Goal: Information Seeking & Learning: Learn about a topic

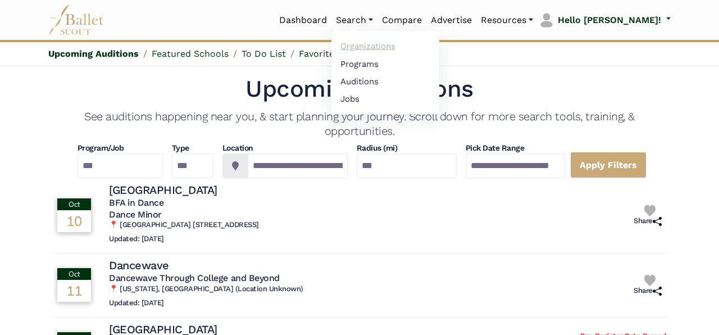
click at [397, 46] on link "Organizations" at bounding box center [385, 46] width 108 height 17
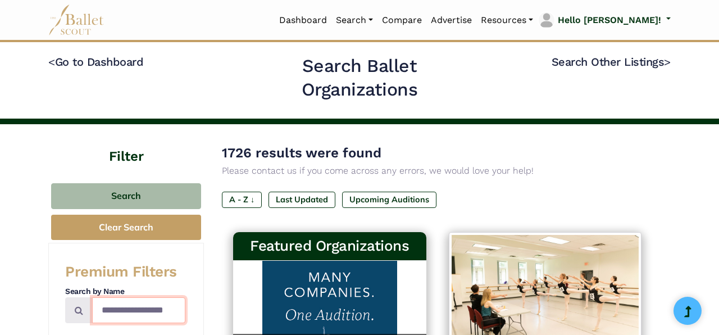
click at [143, 305] on input "Search by names..." at bounding box center [138, 310] width 93 height 26
type input "******"
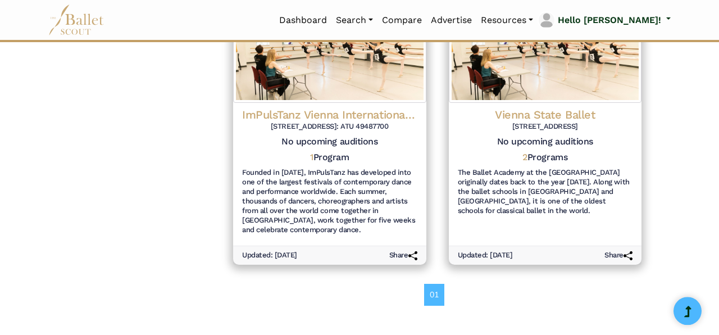
scroll to position [791, 0]
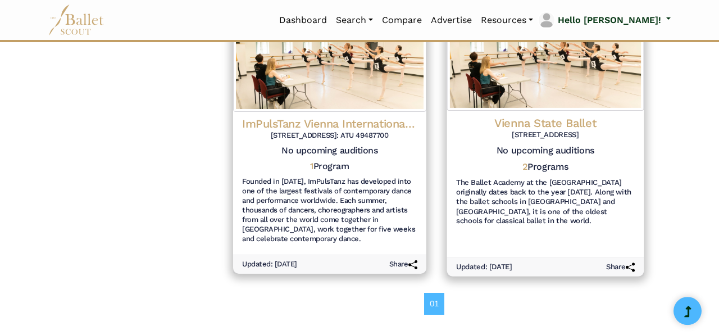
click at [585, 121] on h4 "Vienna State Ballet" at bounding box center [544, 123] width 179 height 15
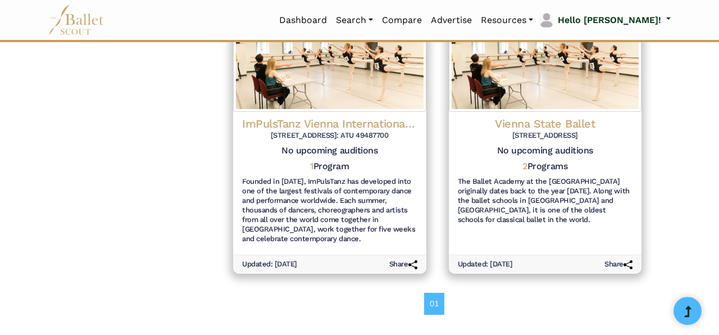
scroll to position [0, 0]
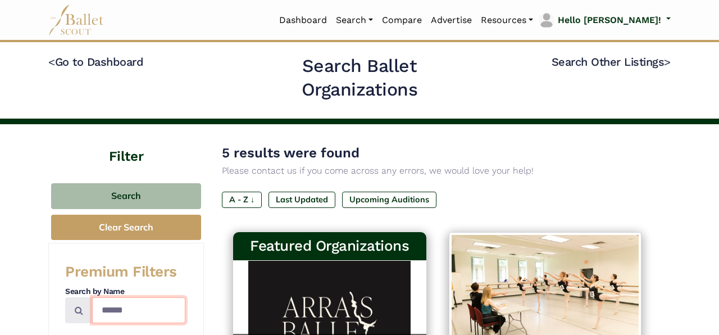
drag, startPoint x: 149, startPoint y: 316, endPoint x: 46, endPoint y: 293, distance: 105.2
click at [92, 297] on input "******" at bounding box center [138, 310] width 93 height 26
type input "*******"
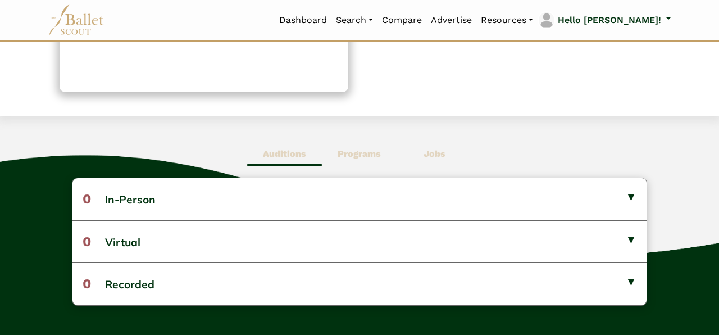
scroll to position [235, 0]
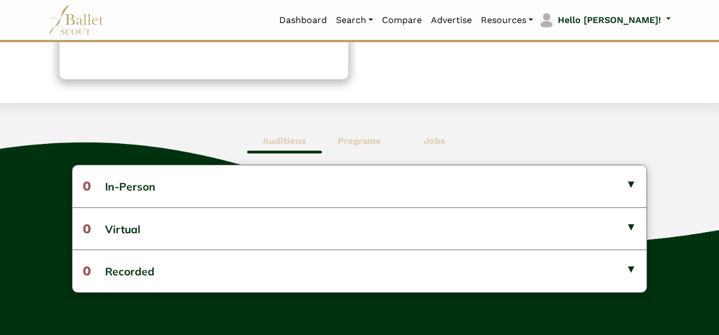
click at [364, 143] on b "Programs" at bounding box center [359, 140] width 43 height 11
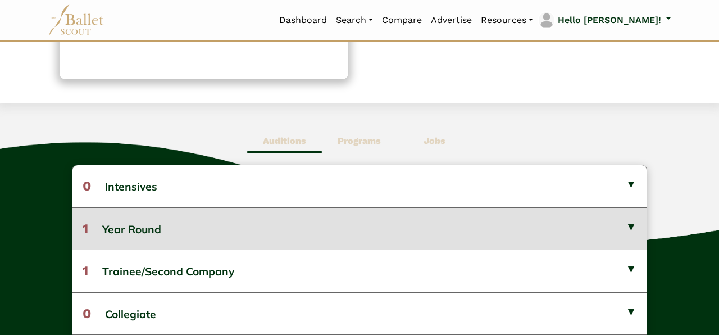
click at [389, 232] on button "1 Year Round" at bounding box center [359, 228] width 574 height 42
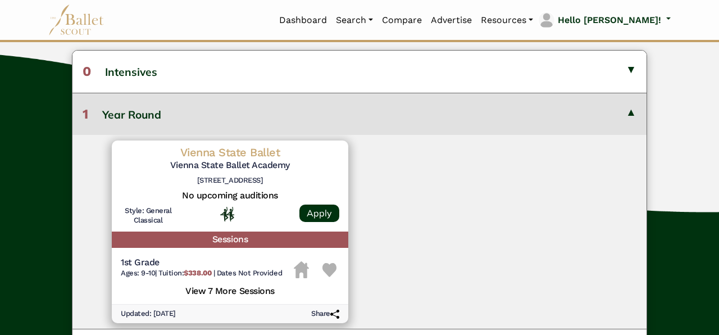
scroll to position [367, 0]
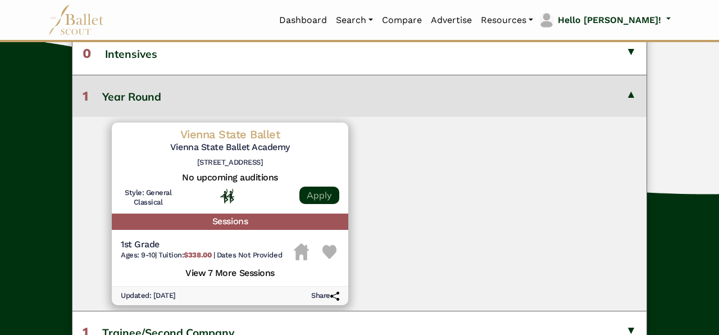
click at [314, 194] on link "Apply" at bounding box center [319, 194] width 40 height 17
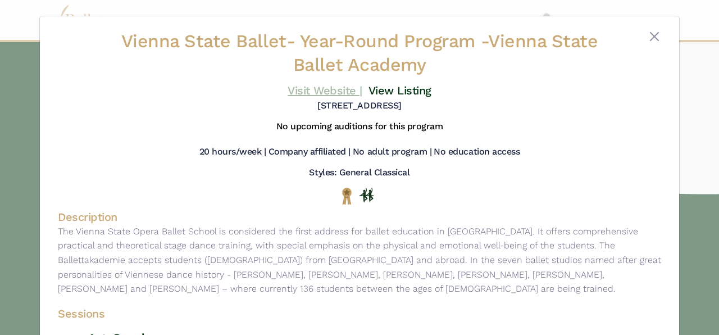
click at [328, 93] on link "Visit Website |" at bounding box center [325, 90] width 75 height 13
click at [659, 37] on button "Close" at bounding box center [653, 36] width 13 height 13
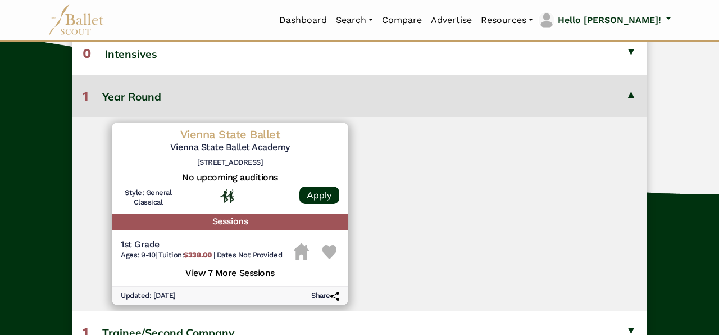
click at [633, 91] on button "1 Year Round" at bounding box center [359, 96] width 574 height 42
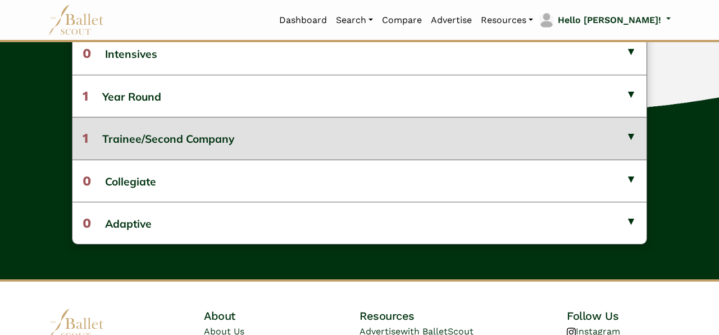
click at [585, 140] on button "1 Trainee/Second Company" at bounding box center [359, 138] width 574 height 42
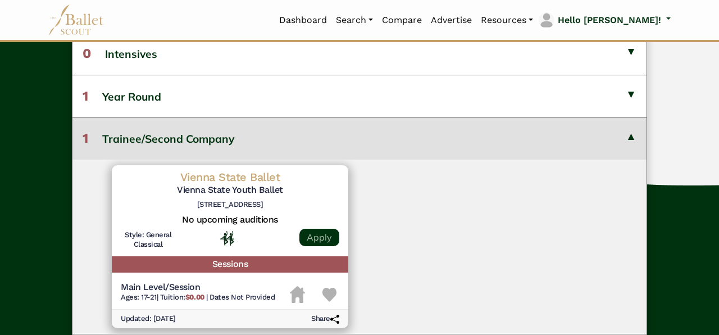
click at [316, 239] on link "Apply" at bounding box center [319, 237] width 40 height 17
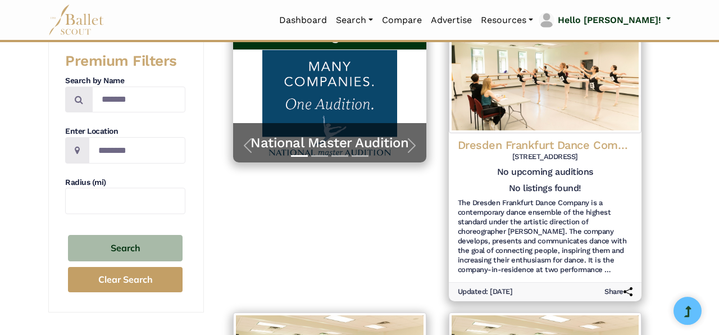
scroll to position [203, 0]
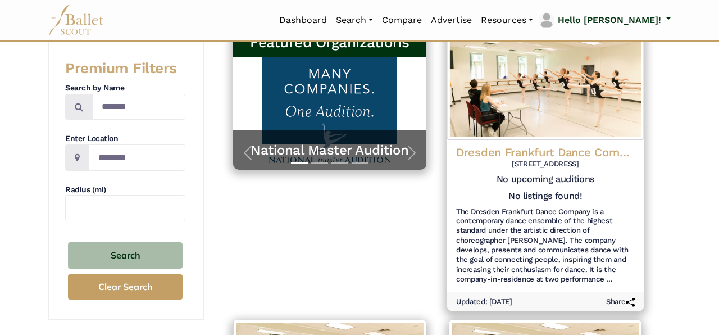
click at [539, 155] on h4 "Dresden Frankfurt Dance Company" at bounding box center [544, 151] width 179 height 15
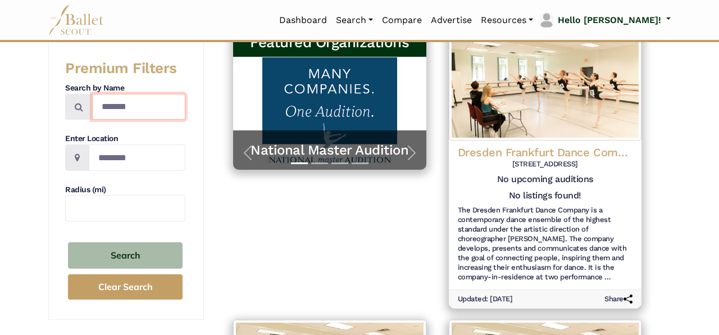
click at [165, 95] on input "*******" at bounding box center [138, 107] width 93 height 26
drag, startPoint x: 165, startPoint y: 108, endPoint x: 34, endPoint y: 88, distance: 131.8
click at [92, 94] on input "*******" at bounding box center [138, 107] width 93 height 26
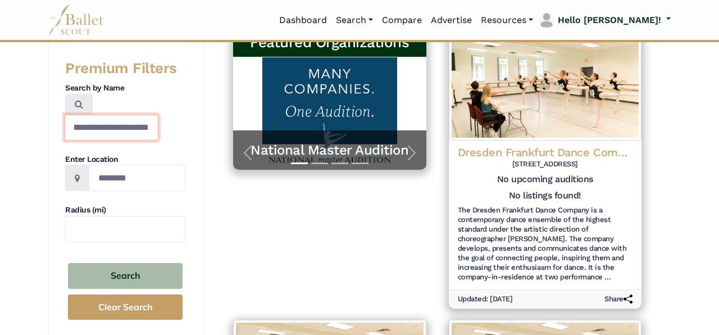
scroll to position [0, 26]
type input "**********"
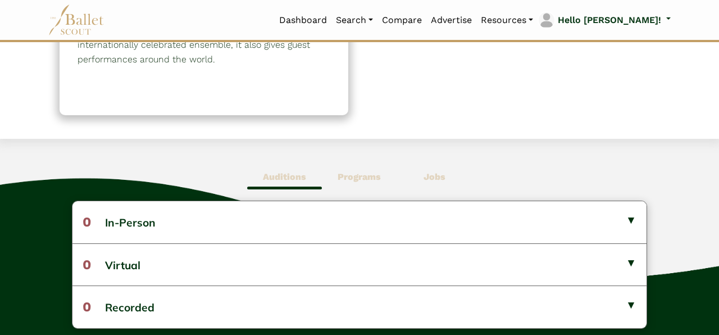
scroll to position [204, 0]
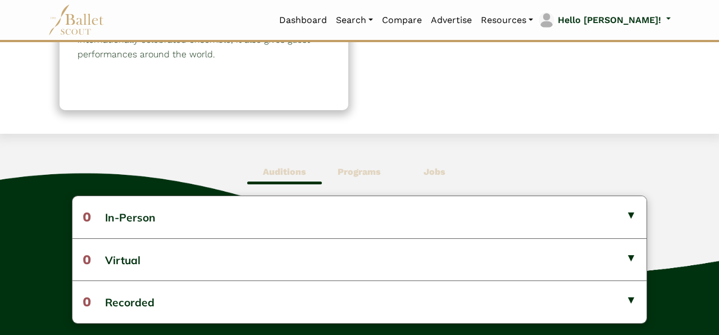
click at [364, 175] on b "Programs" at bounding box center [359, 171] width 43 height 11
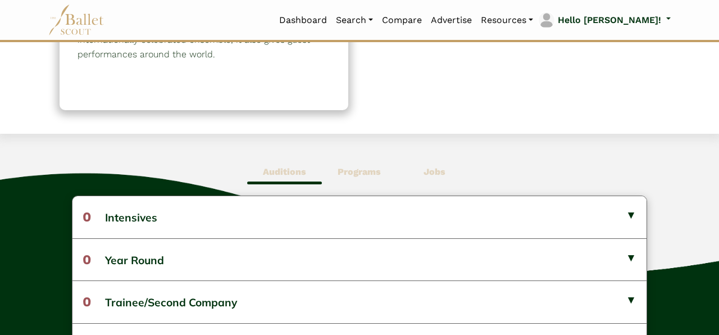
click at [434, 182] on span "Jobs" at bounding box center [434, 172] width 75 height 26
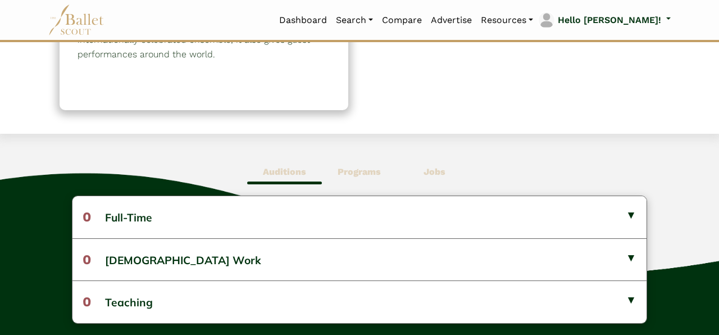
drag, startPoint x: 710, startPoint y: 206, endPoint x: 717, endPoint y: 172, distance: 34.9
click at [717, 172] on html "Loading... Please Wait Dashboard Organizations Programs Auditions" at bounding box center [359, 198] width 719 height 804
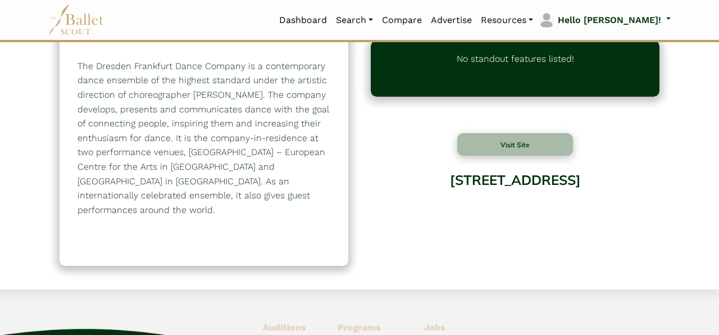
scroll to position [52, 0]
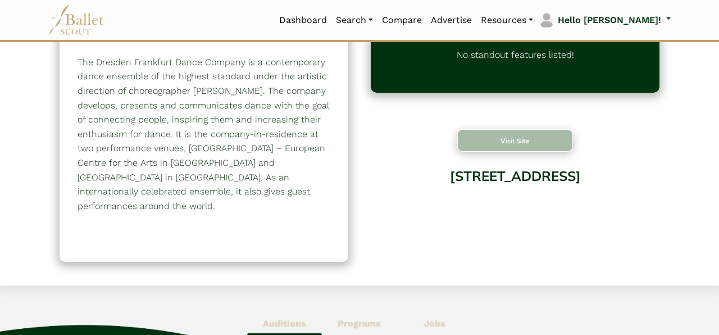
click at [532, 140] on button "Visit Site" at bounding box center [515, 140] width 116 height 22
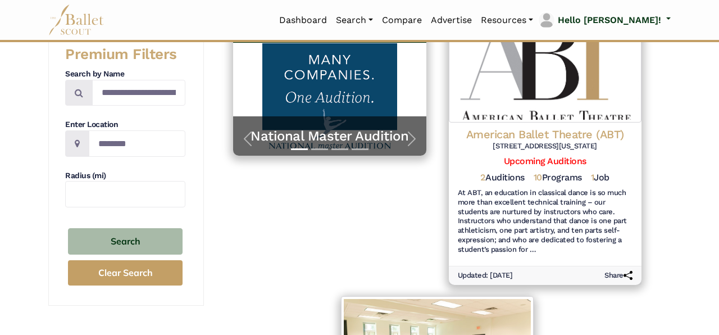
scroll to position [216, 0]
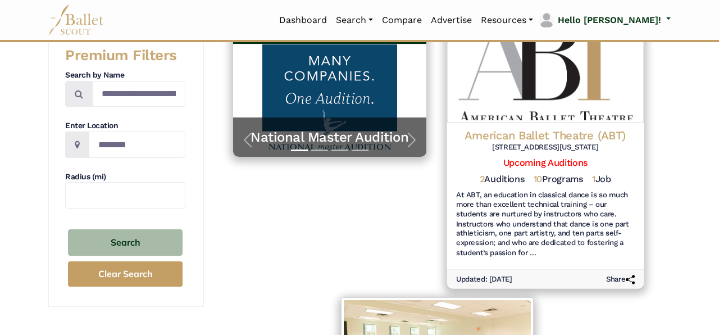
click at [548, 134] on h4 "American Ballet Theatre (ABT)" at bounding box center [544, 134] width 179 height 15
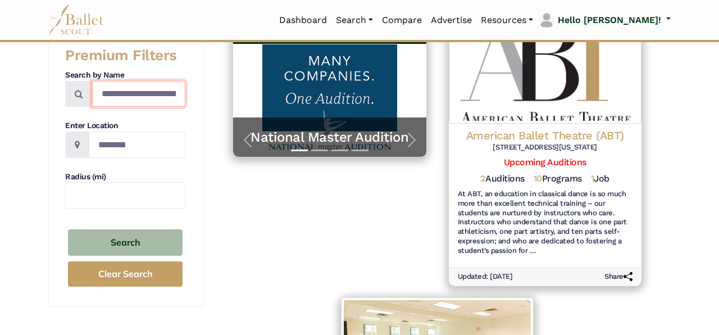
drag, startPoint x: 99, startPoint y: 94, endPoint x: 235, endPoint y: 145, distance: 145.4
click at [235, 145] on div "**********" at bounding box center [359, 283] width 622 height 750
type input "*"
type input "**********"
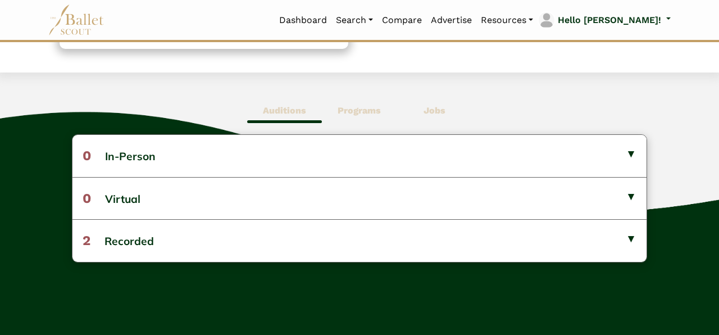
scroll to position [263, 0]
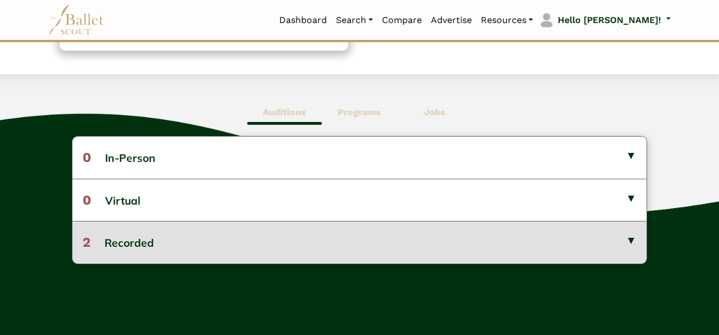
click at [331, 227] on button "2 Recorded" at bounding box center [359, 242] width 574 height 42
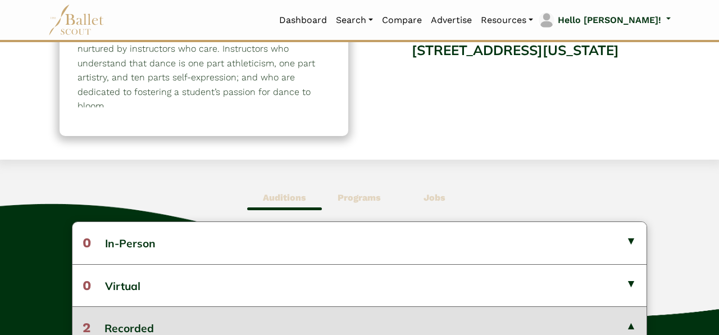
scroll to position [177, 0]
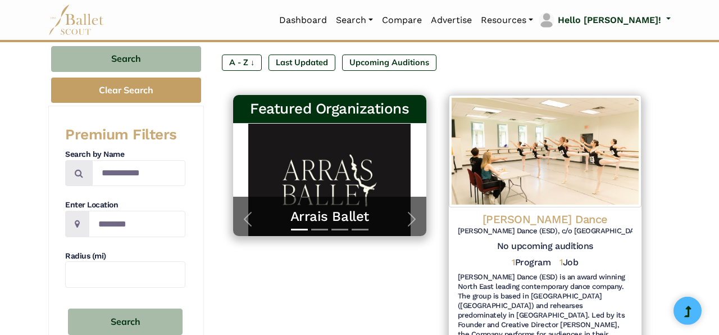
scroll to position [181, 0]
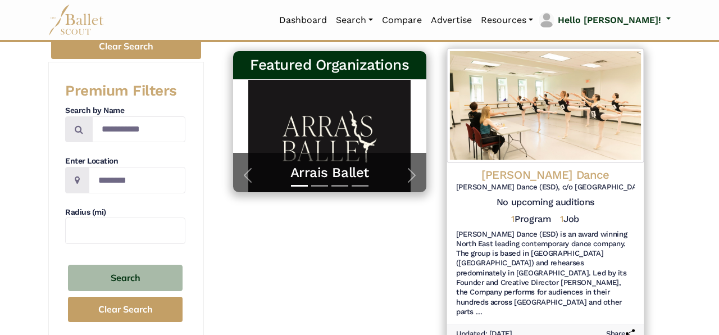
click at [566, 167] on h4 "[PERSON_NAME] Dance" at bounding box center [544, 174] width 179 height 15
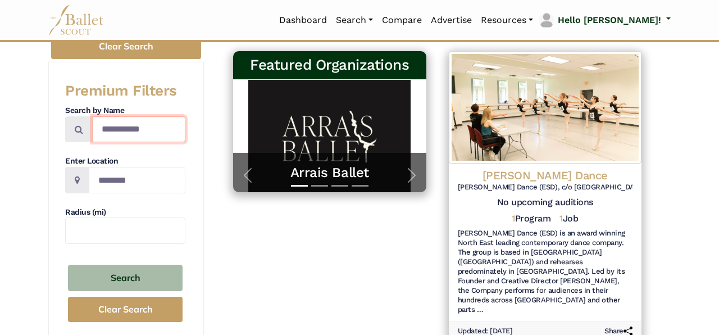
drag, startPoint x: 162, startPoint y: 129, endPoint x: 54, endPoint y: 127, distance: 107.3
click at [92, 127] on input "**********" at bounding box center [138, 129] width 93 height 26
type input "*********"
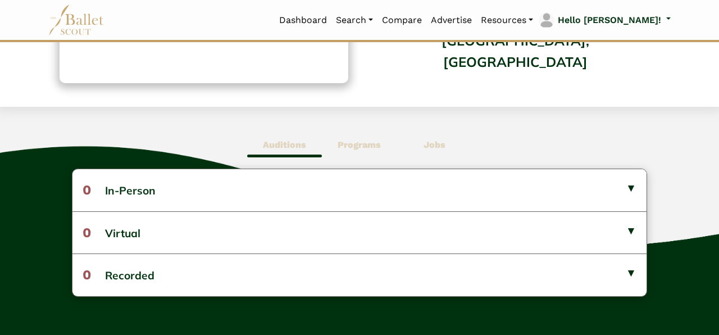
scroll to position [252, 0]
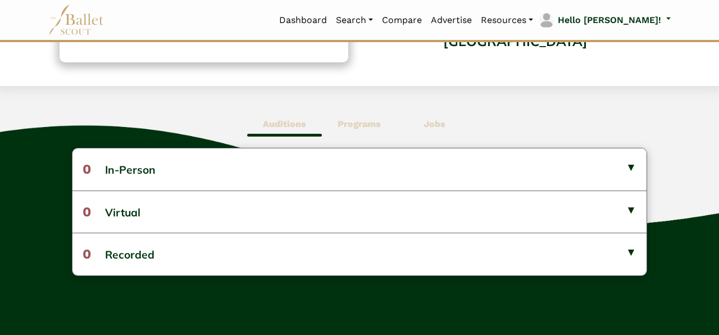
click at [439, 125] on b "Jobs" at bounding box center [434, 123] width 22 height 11
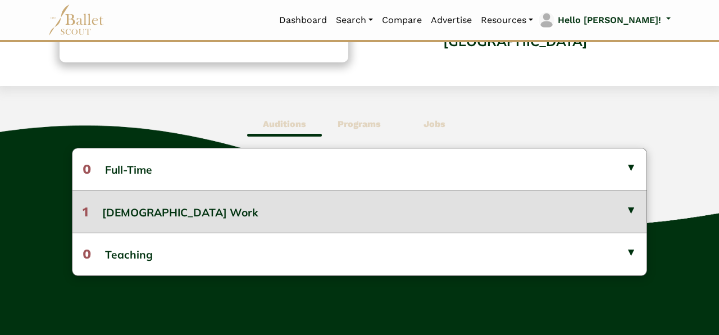
click at [446, 208] on button "1 [DEMOGRAPHIC_DATA] Work" at bounding box center [359, 211] width 574 height 42
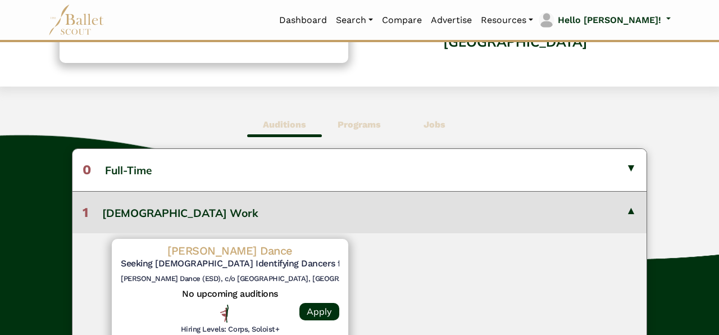
scroll to position [236, 0]
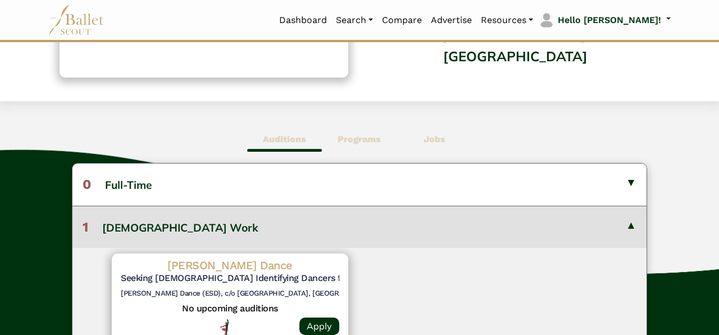
click at [360, 148] on span "Programs" at bounding box center [359, 139] width 75 height 26
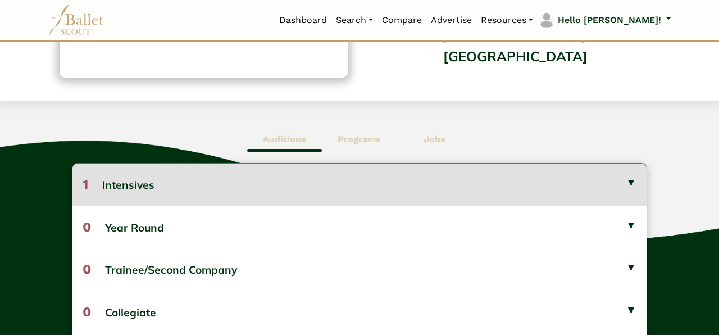
click at [363, 193] on button "1 Intensives" at bounding box center [359, 184] width 574 height 42
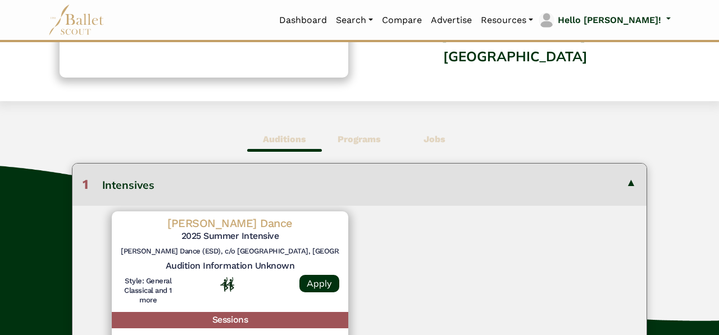
click at [372, 183] on button "1 Intensives" at bounding box center [359, 184] width 574 height 42
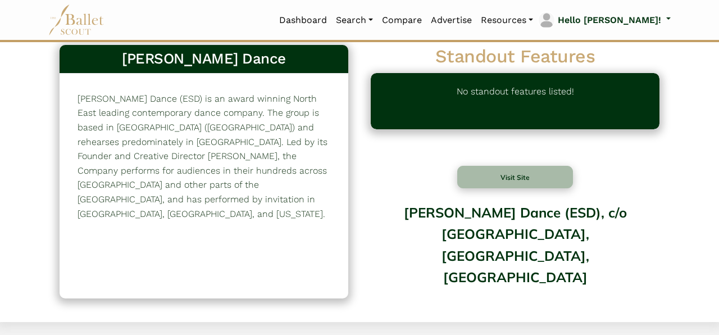
scroll to position [18, 0]
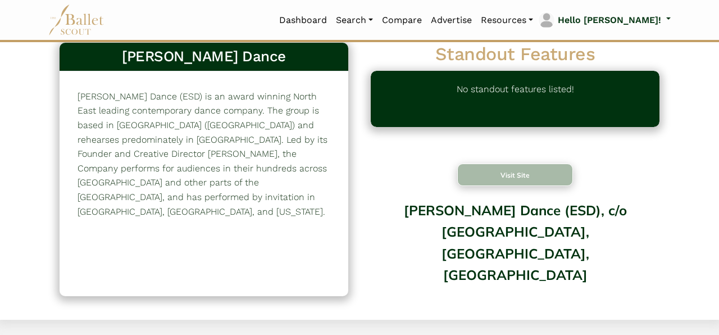
click at [499, 174] on button "Visit Site" at bounding box center [515, 174] width 116 height 22
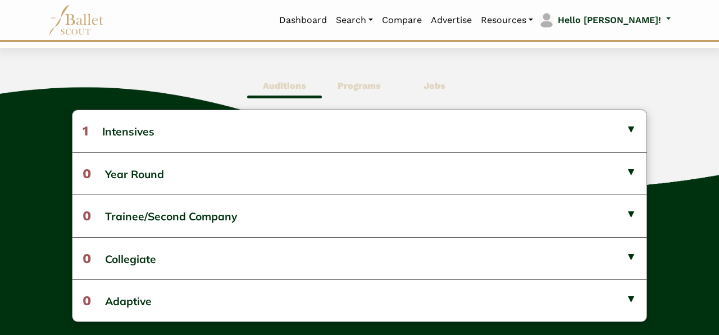
scroll to position [287, 0]
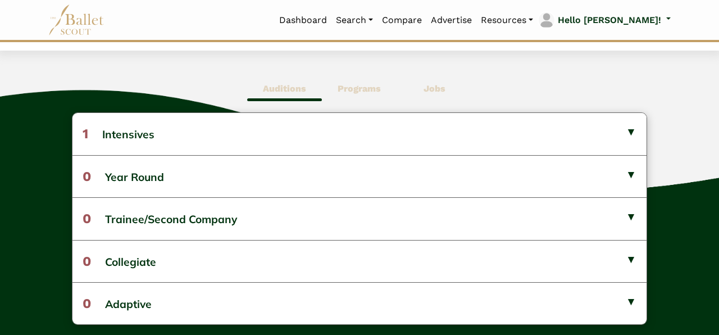
click at [437, 88] on b "Jobs" at bounding box center [434, 88] width 22 height 11
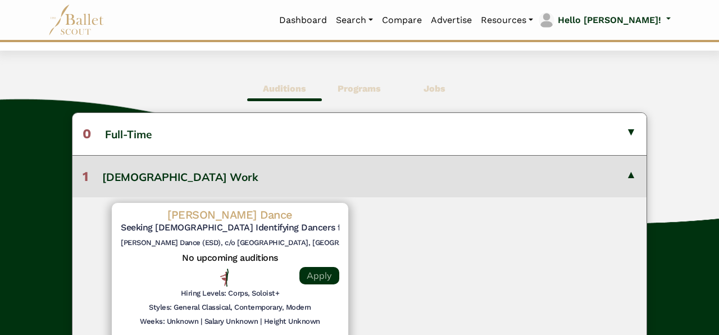
click at [320, 277] on link "Apply" at bounding box center [319, 275] width 40 height 17
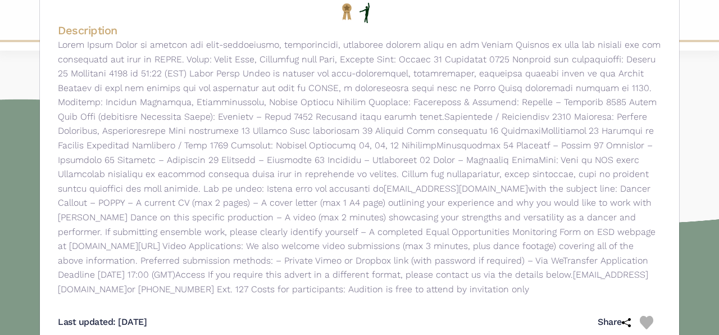
scroll to position [0, 0]
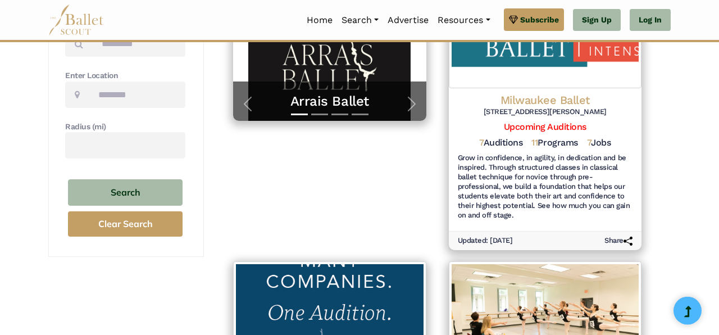
scroll to position [262, 0]
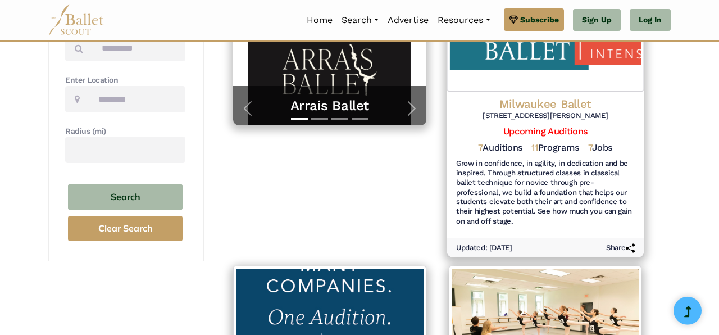
click at [579, 107] on h4 "Milwaukee Ballet" at bounding box center [544, 104] width 179 height 15
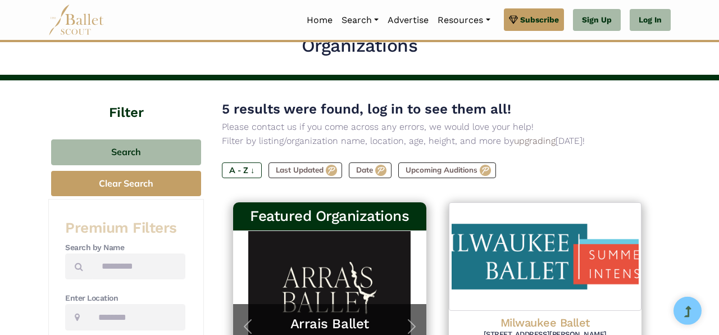
scroll to position [6, 0]
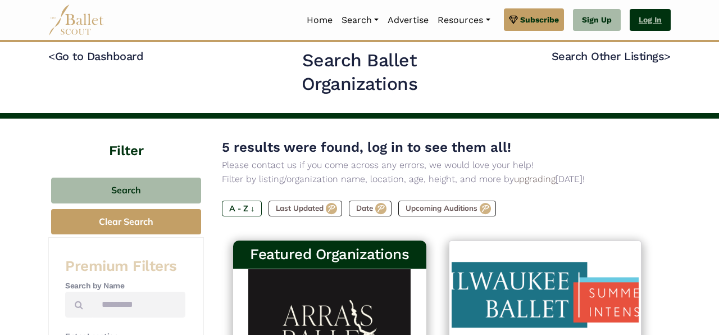
click at [662, 16] on link "Log In" at bounding box center [650, 20] width 41 height 22
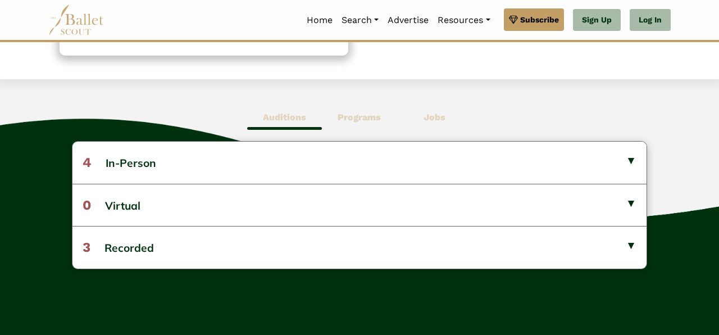
scroll to position [272, 0]
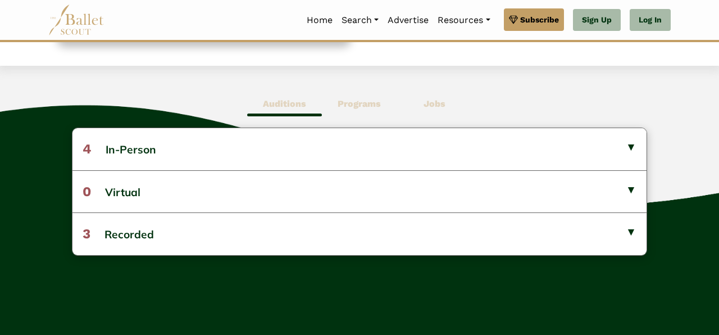
click at [446, 106] on span "Jobs" at bounding box center [434, 104] width 75 height 26
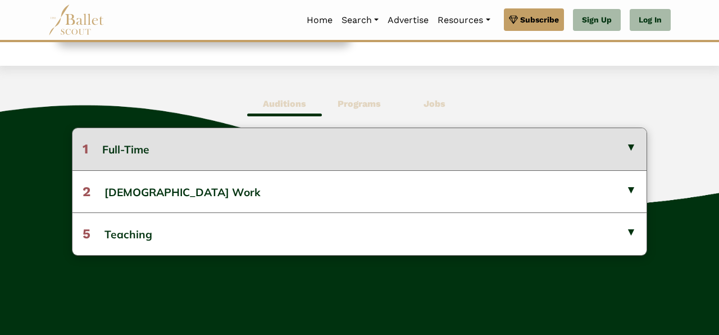
click at [448, 144] on button "1 Full-Time" at bounding box center [359, 149] width 574 height 42
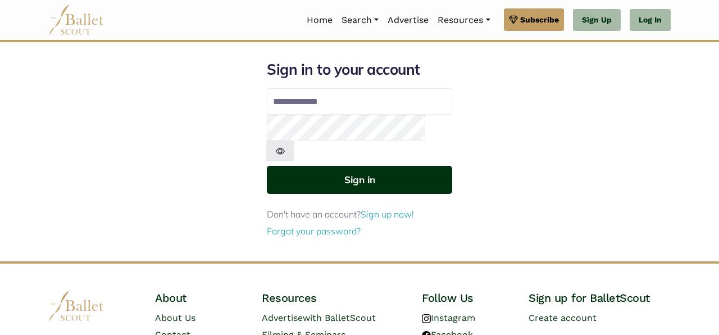
type input "**********"
click at [372, 166] on button "Sign in" at bounding box center [359, 180] width 185 height 28
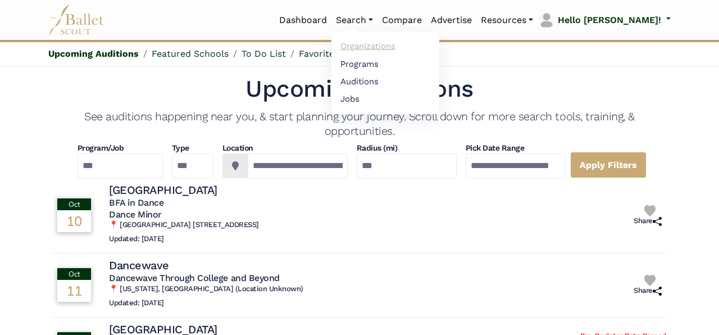
click at [403, 48] on link "Organizations" at bounding box center [385, 46] width 108 height 17
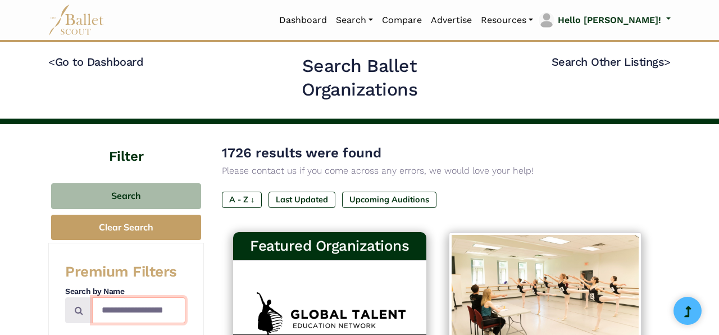
click at [174, 315] on input "Search by names..." at bounding box center [138, 310] width 93 height 26
type input "******"
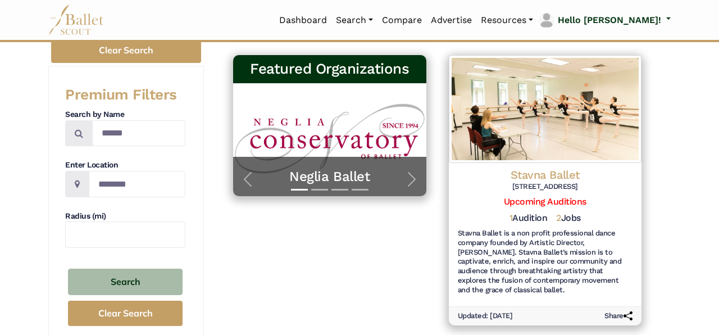
scroll to position [178, 0]
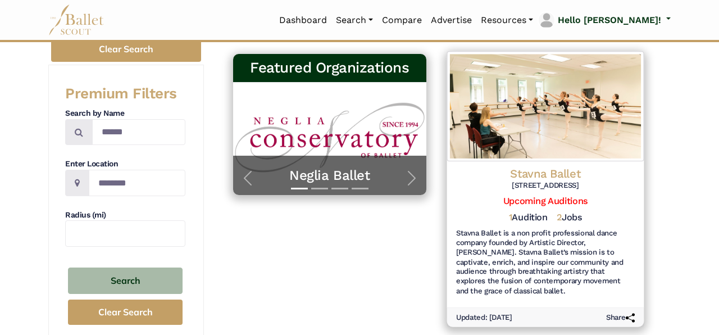
click at [569, 168] on h4 "Stavna Ballet" at bounding box center [544, 173] width 179 height 15
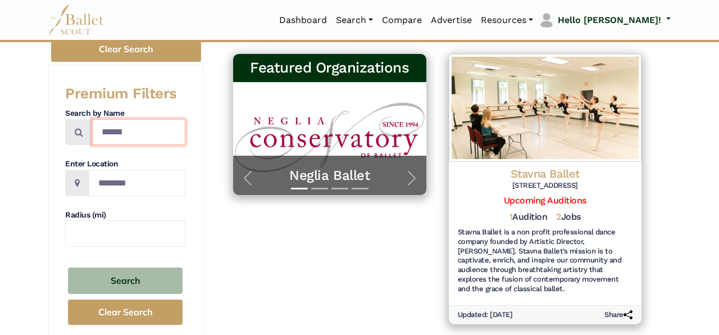
drag, startPoint x: 157, startPoint y: 135, endPoint x: 30, endPoint y: 142, distance: 126.5
click at [92, 142] on input "******" at bounding box center [138, 132] width 93 height 26
type input "*********"
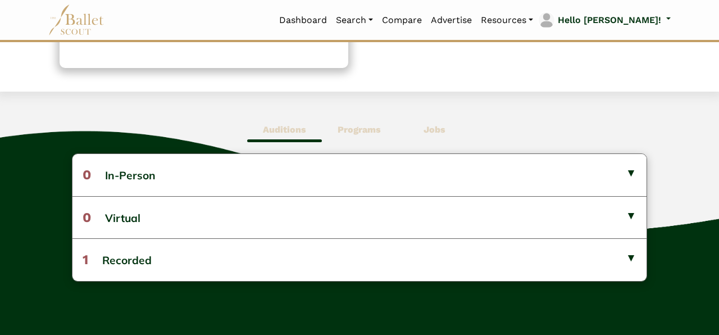
scroll to position [232, 0]
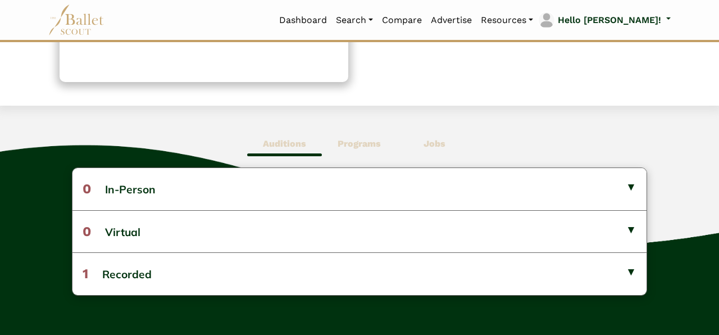
click at [438, 141] on b "Jobs" at bounding box center [434, 143] width 22 height 11
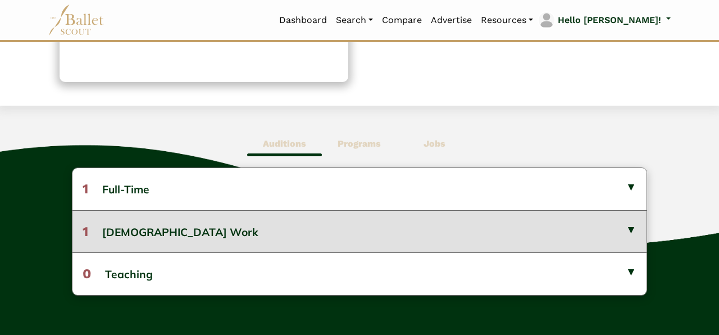
click at [581, 232] on button "1 Gig Work" at bounding box center [359, 231] width 574 height 42
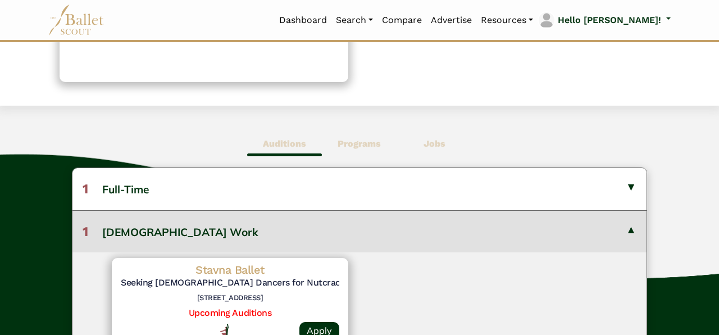
click at [581, 232] on button "1 Gig Work" at bounding box center [359, 231] width 574 height 42
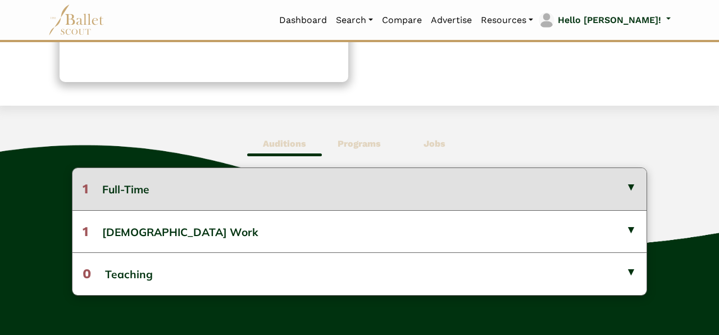
click at [573, 191] on button "1 Full-Time" at bounding box center [359, 189] width 574 height 42
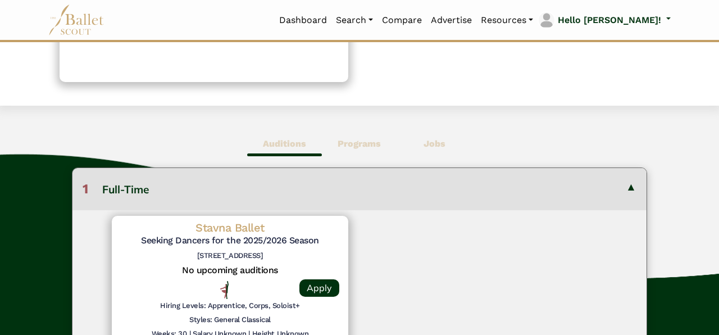
click at [573, 191] on button "1 Full-Time" at bounding box center [359, 189] width 574 height 42
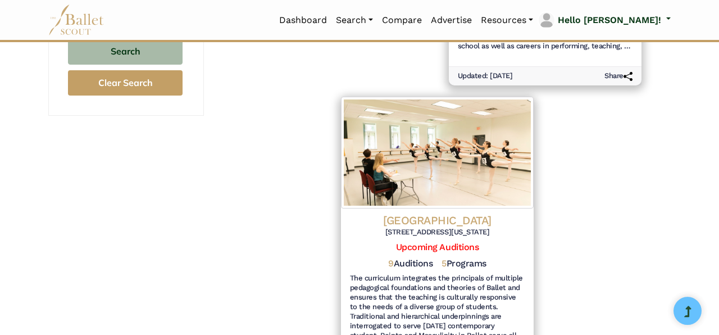
scroll to position [406, 0]
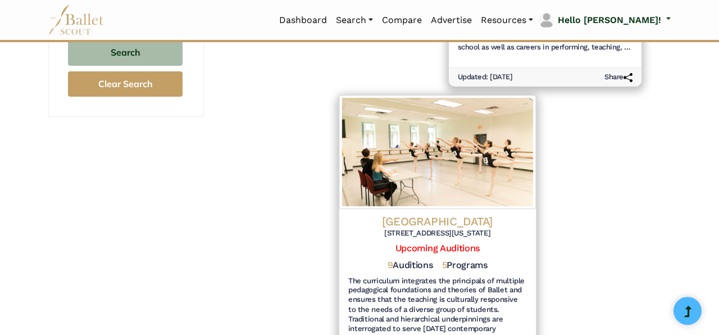
click at [426, 214] on h4 "Marymount Manhattan College" at bounding box center [437, 220] width 179 height 15
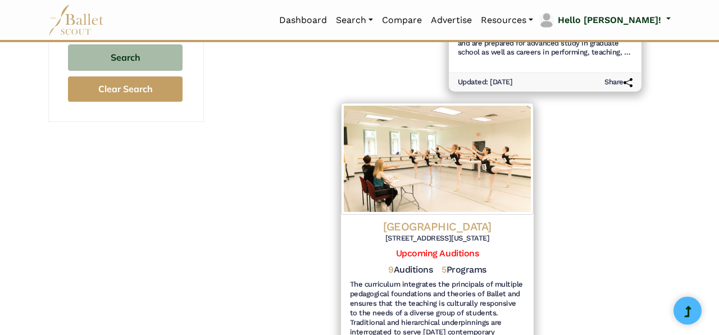
scroll to position [0, 0]
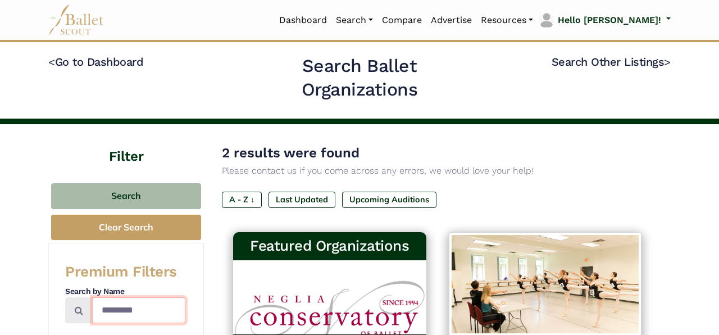
drag, startPoint x: 173, startPoint y: 308, endPoint x: 72, endPoint y: 299, distance: 100.9
click at [92, 299] on input "*********" at bounding box center [138, 310] width 93 height 26
type input "*********"
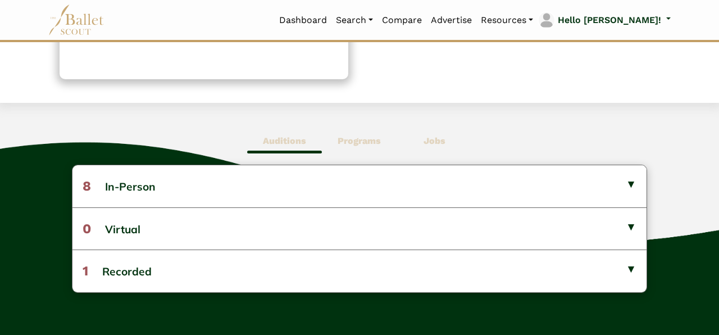
scroll to position [249, 0]
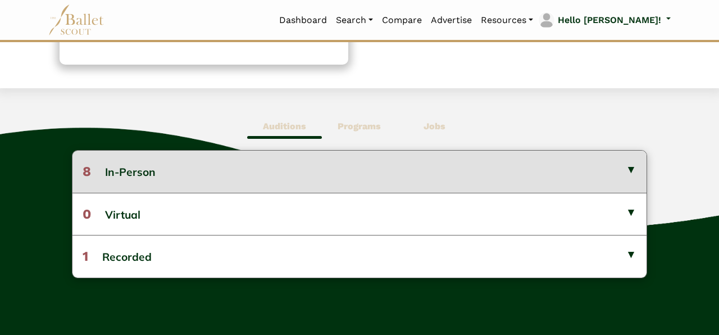
click at [607, 173] on button "8 In-Person" at bounding box center [359, 172] width 574 height 42
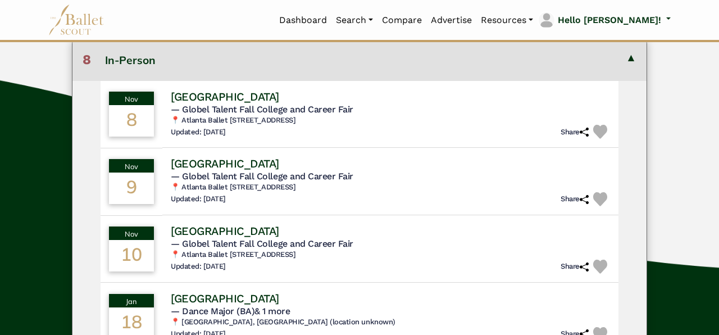
scroll to position [359, 0]
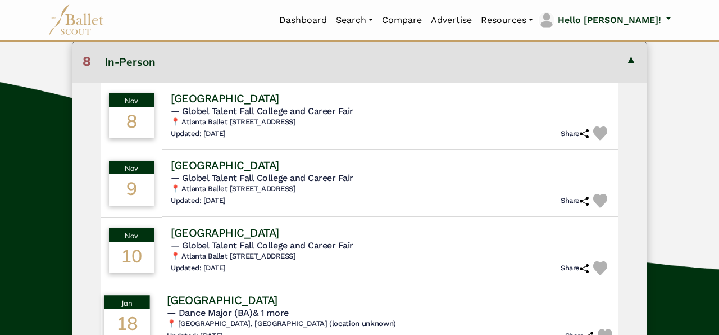
click at [277, 303] on h4 "[GEOGRAPHIC_DATA]" at bounding box center [222, 299] width 111 height 15
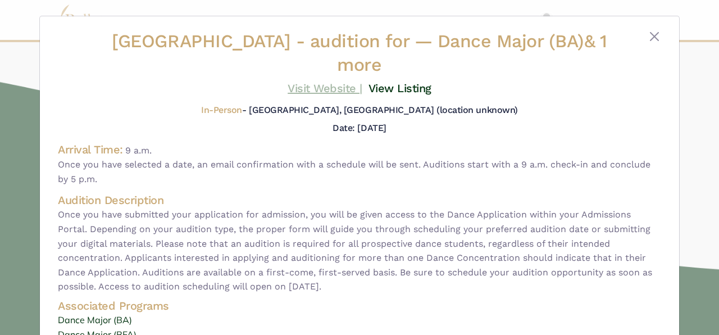
click at [346, 88] on link "Visit Website |" at bounding box center [325, 87] width 75 height 13
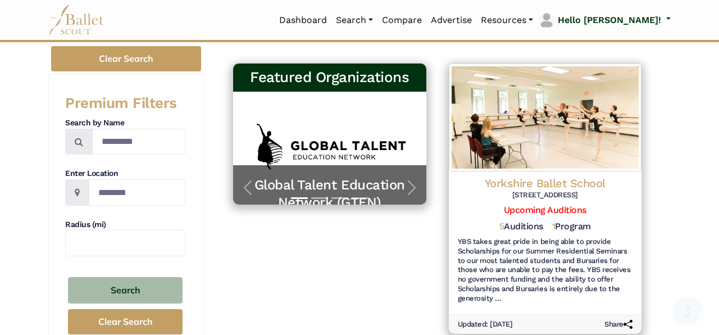
scroll to position [170, 0]
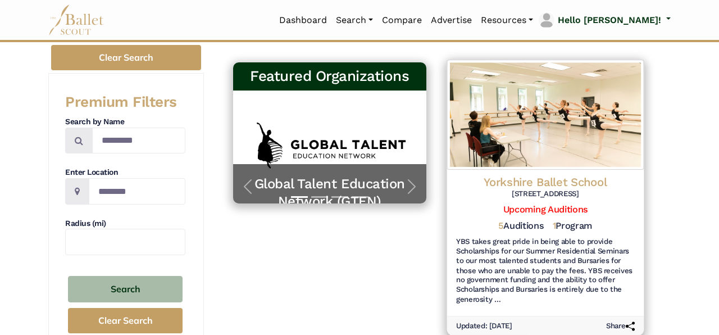
click at [549, 175] on h4 "Yorkshire Ballet School" at bounding box center [544, 181] width 179 height 15
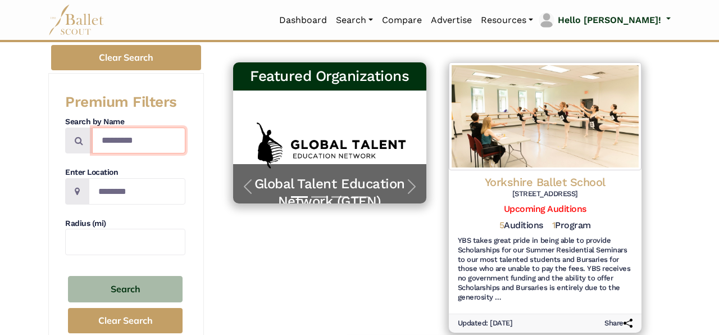
drag, startPoint x: 145, startPoint y: 141, endPoint x: 55, endPoint y: 131, distance: 90.4
click at [92, 131] on input "*********" at bounding box center [138, 140] width 93 height 26
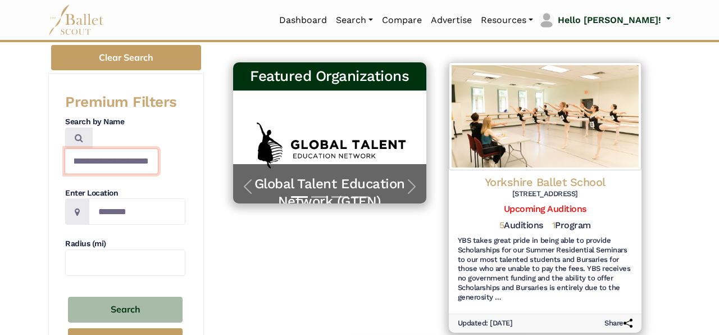
scroll to position [0, 29]
type input "**********"
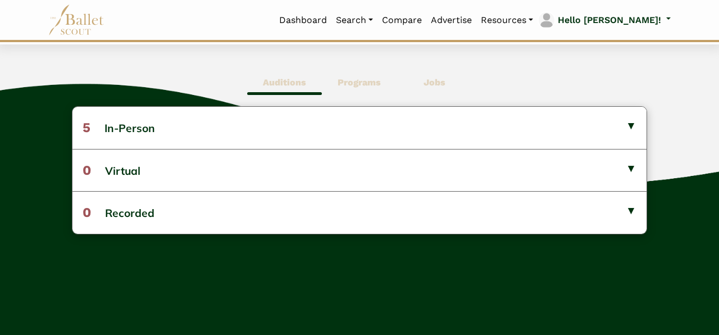
scroll to position [288, 0]
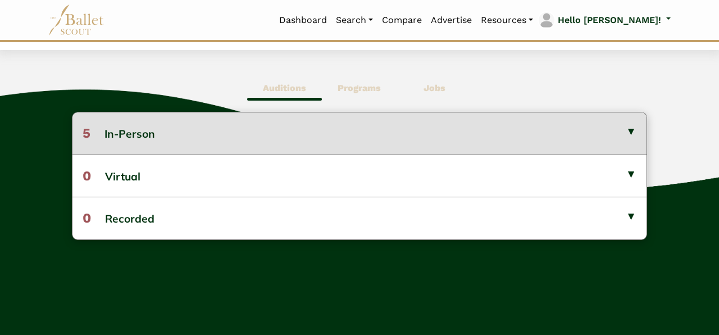
click at [359, 133] on button "5 In-Person" at bounding box center [359, 133] width 574 height 42
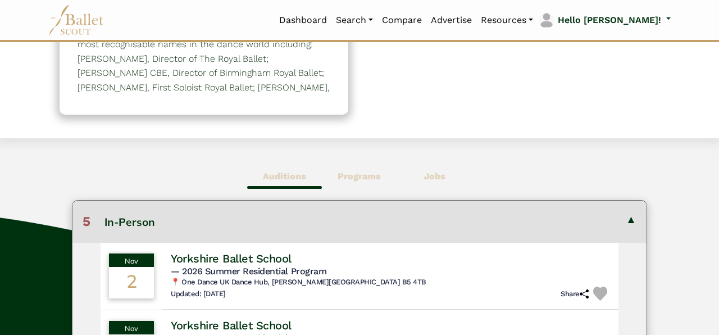
scroll to position [198, 0]
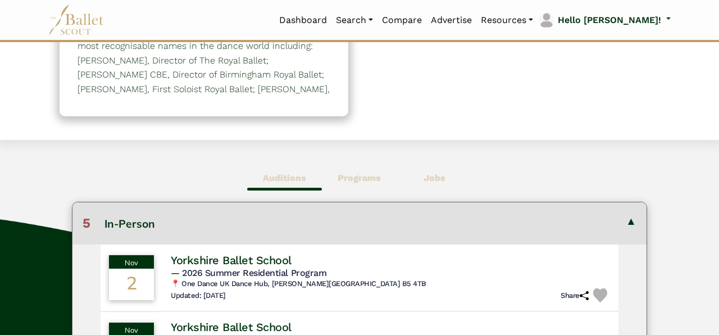
click at [360, 176] on b "Programs" at bounding box center [359, 177] width 43 height 11
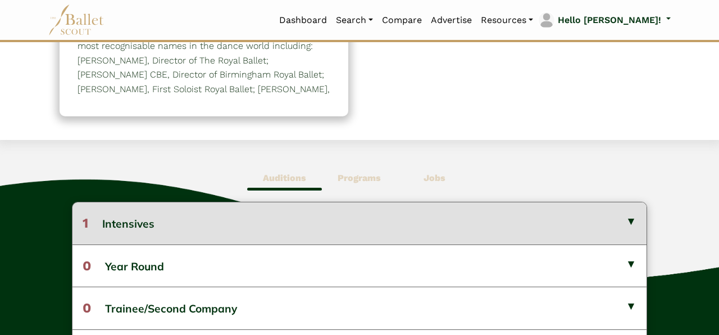
click at [395, 217] on button "1 Intensives" at bounding box center [359, 223] width 574 height 42
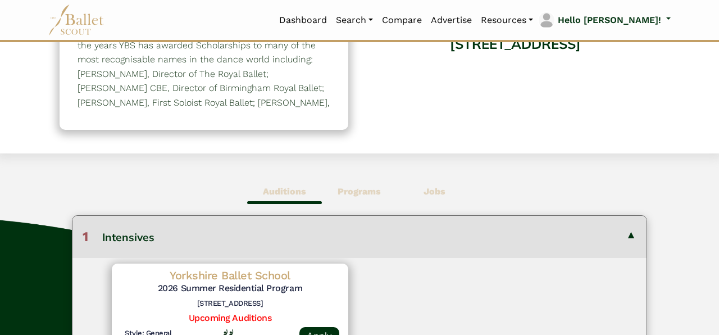
scroll to position [186, 0]
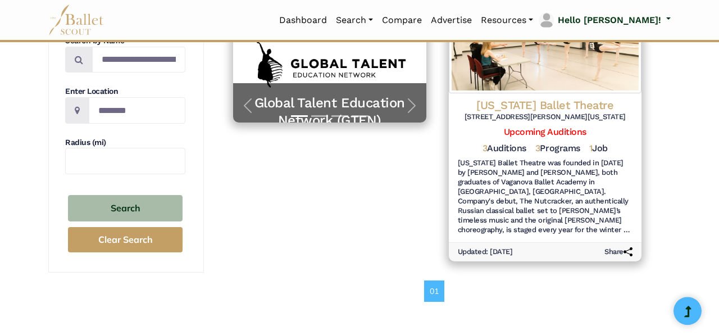
scroll to position [252, 0]
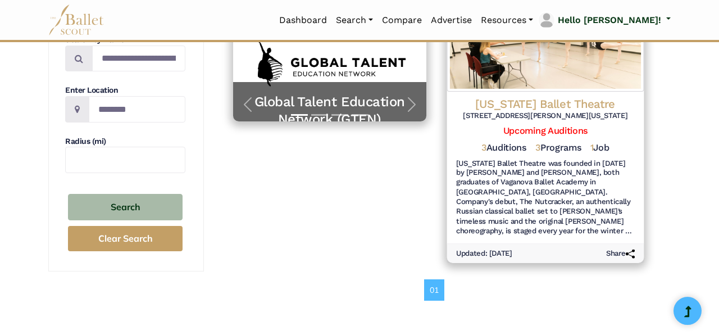
click at [586, 107] on h4 "[US_STATE] Ballet Theatre" at bounding box center [544, 103] width 179 height 15
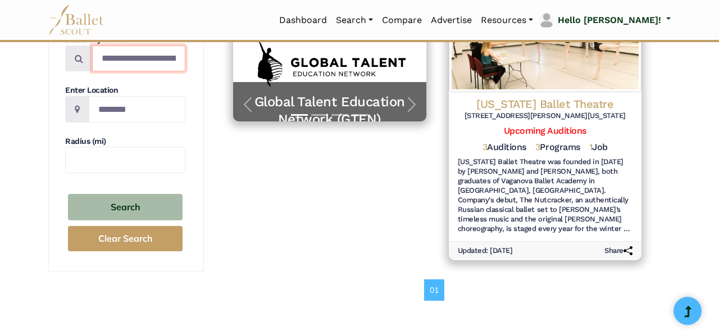
drag, startPoint x: 184, startPoint y: 60, endPoint x: 76, endPoint y: 56, distance: 107.9
click at [76, 56] on div "**********" at bounding box center [125, 58] width 120 height 26
type input "*"
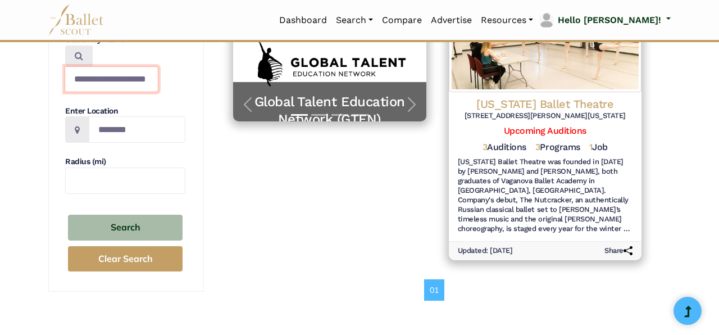
scroll to position [0, 25]
type input "**********"
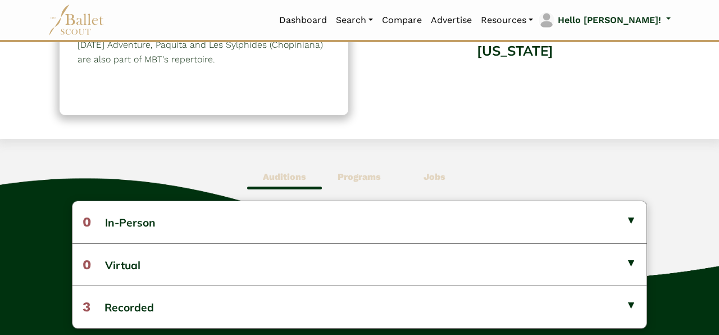
scroll to position [243, 0]
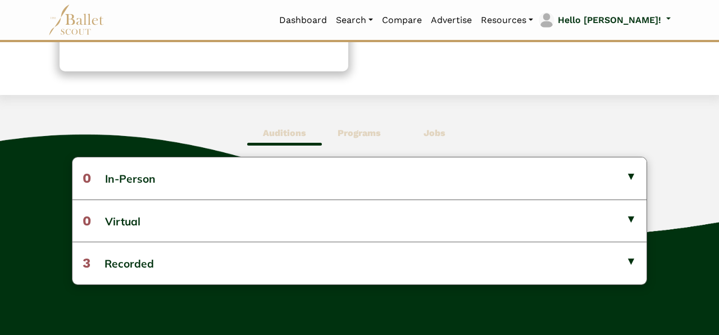
click at [439, 133] on b "Jobs" at bounding box center [434, 132] width 22 height 11
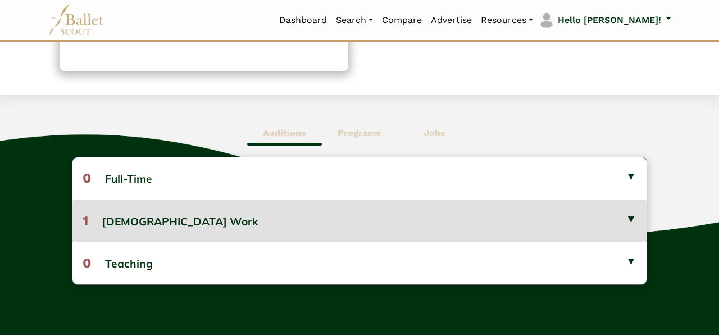
click at [455, 211] on button "1 Gig Work" at bounding box center [359, 220] width 574 height 42
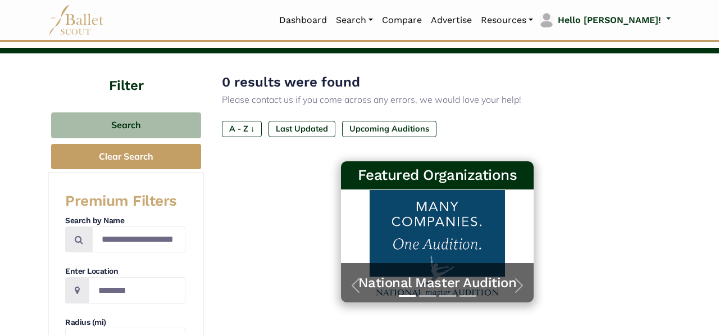
scroll to position [72, 0]
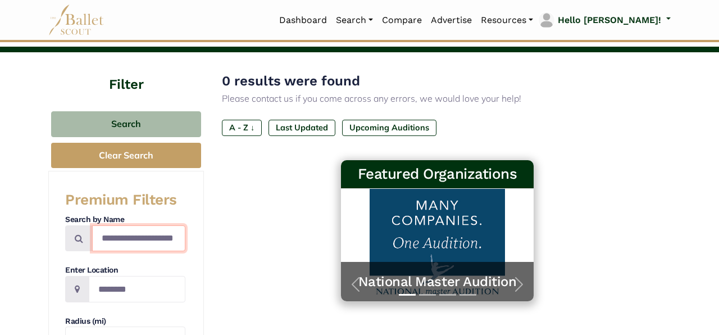
drag, startPoint x: 179, startPoint y: 238, endPoint x: 68, endPoint y: 238, distance: 111.2
click at [68, 238] on div "**********" at bounding box center [125, 238] width 120 height 26
type input "*"
type input "********"
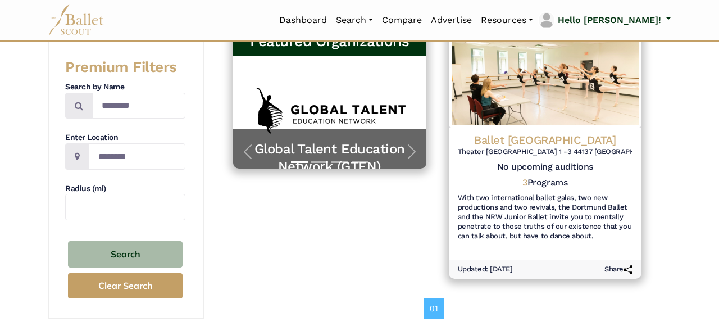
scroll to position [205, 0]
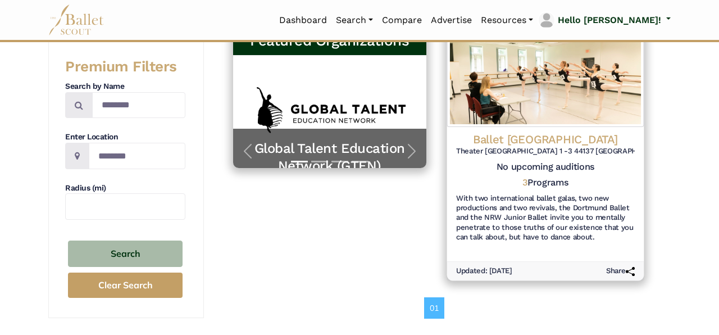
click at [558, 145] on h4 "Ballet [GEOGRAPHIC_DATA]" at bounding box center [544, 138] width 179 height 15
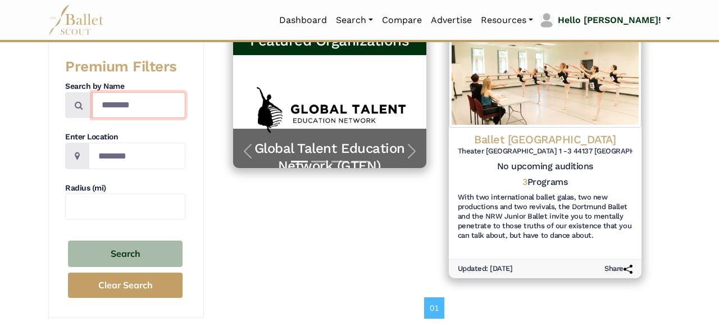
drag, startPoint x: 175, startPoint y: 106, endPoint x: 63, endPoint y: 94, distance: 111.8
click at [92, 94] on input "********" at bounding box center [138, 105] width 93 height 26
type input "*******"
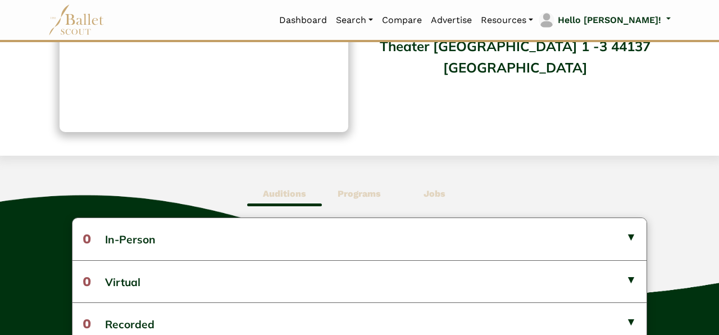
scroll to position [240, 0]
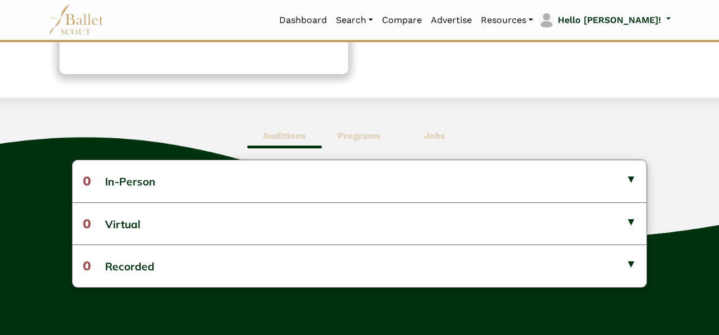
click at [440, 140] on b "Jobs" at bounding box center [434, 135] width 22 height 11
click at [375, 133] on b "Programs" at bounding box center [359, 135] width 43 height 11
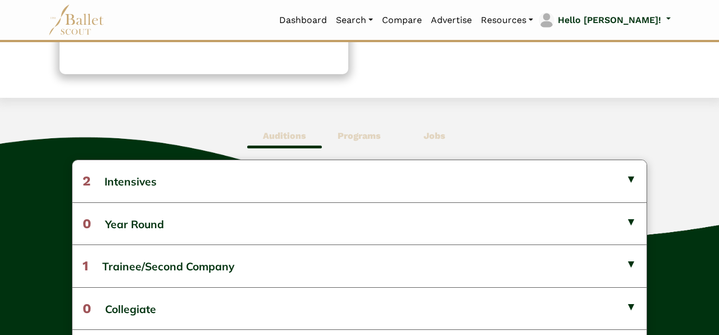
click at [299, 133] on b "Auditions" at bounding box center [284, 135] width 43 height 11
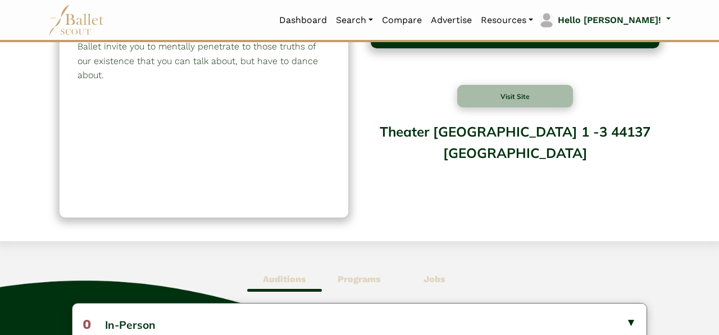
scroll to position [89, 0]
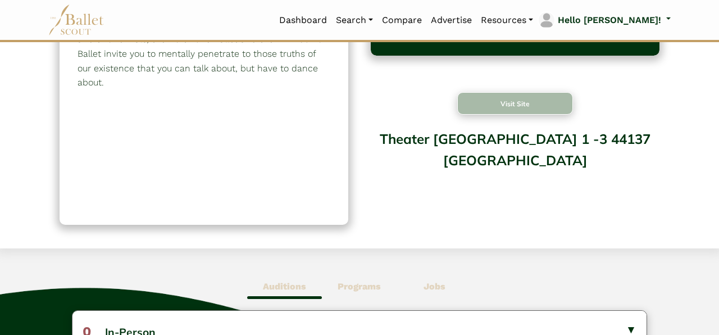
click at [521, 97] on button "Visit Site" at bounding box center [515, 103] width 116 height 22
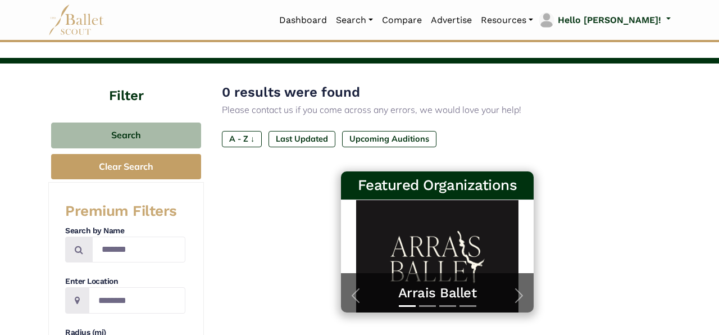
scroll to position [58, 0]
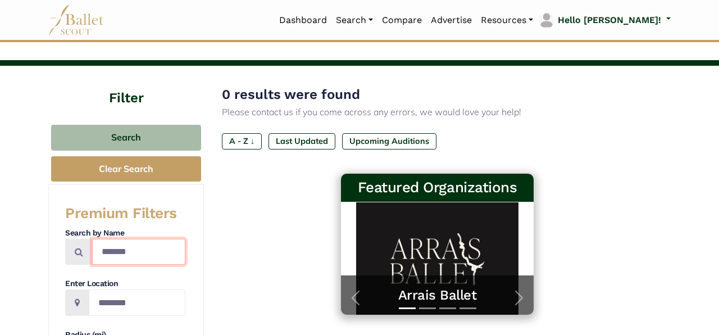
drag, startPoint x: 153, startPoint y: 246, endPoint x: 81, endPoint y: 241, distance: 72.6
click at [92, 241] on input "*******" at bounding box center [138, 252] width 93 height 26
type input "*********"
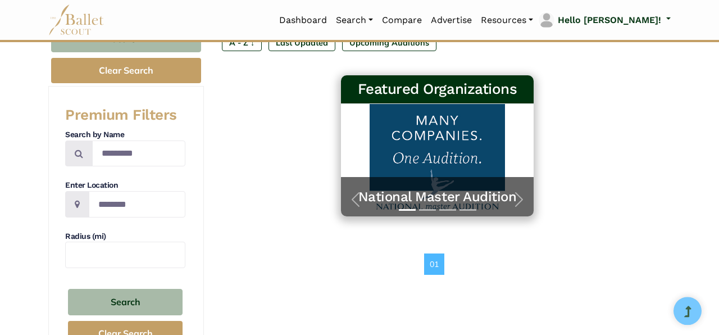
scroll to position [151, 0]
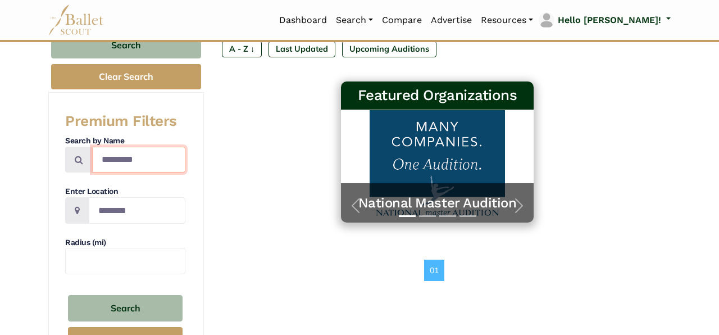
drag, startPoint x: 154, startPoint y: 156, endPoint x: 91, endPoint y: 148, distance: 63.4
click at [92, 148] on input "*********" at bounding box center [138, 160] width 93 height 26
type input "********"
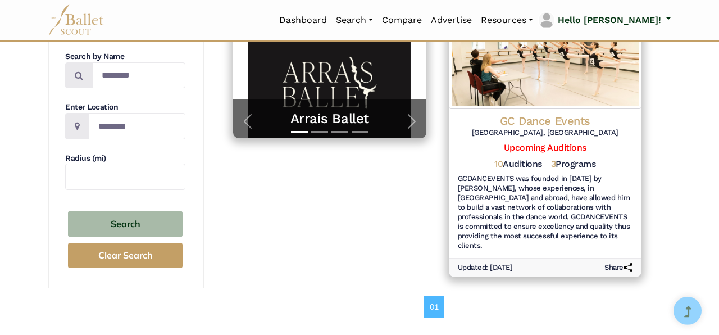
scroll to position [236, 0]
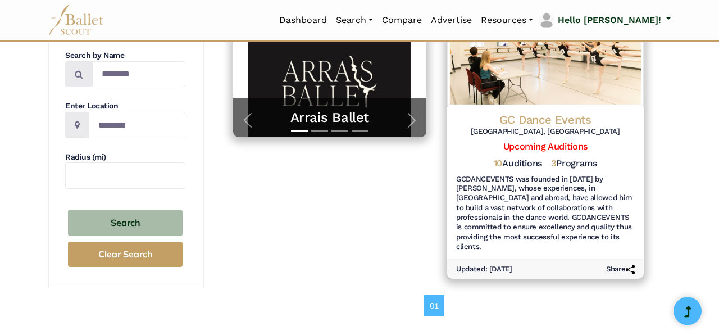
click at [588, 115] on h4 "GC Dance Events" at bounding box center [544, 119] width 179 height 15
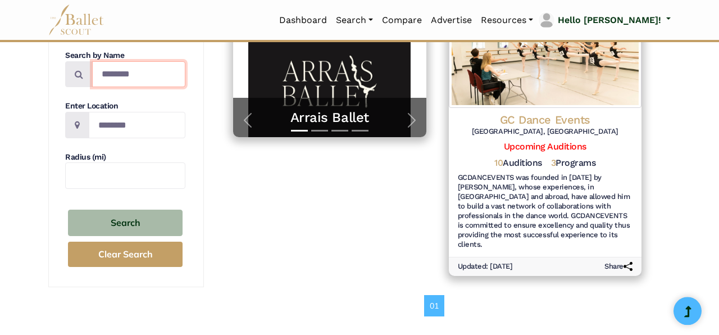
drag, startPoint x: 168, startPoint y: 67, endPoint x: 77, endPoint y: 70, distance: 91.0
click at [92, 70] on input "********" at bounding box center [138, 74] width 93 height 26
type input "****"
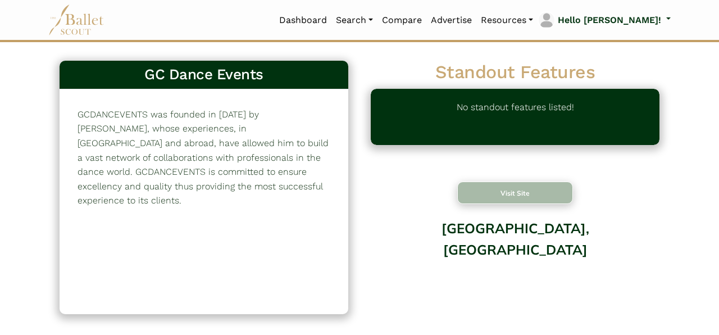
click at [511, 193] on button "Visit Site" at bounding box center [515, 192] width 116 height 22
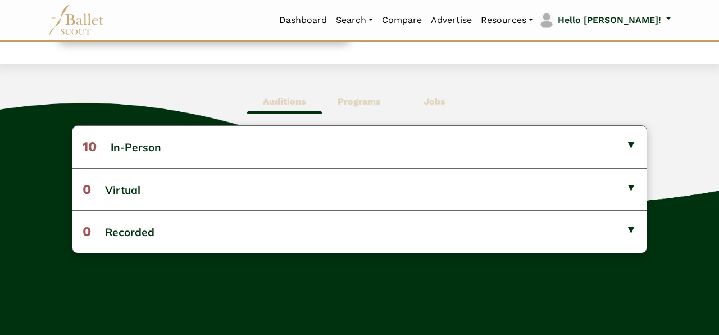
scroll to position [275, 0]
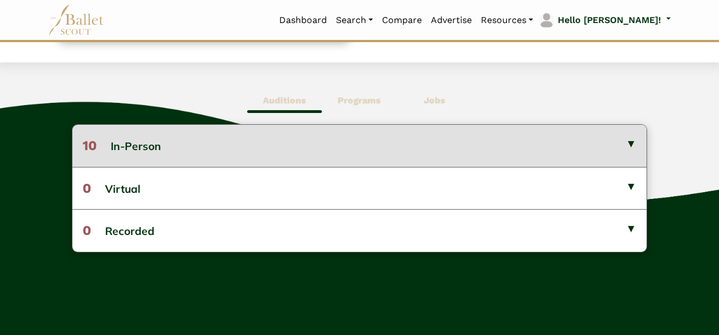
click at [635, 145] on button "10 In-Person" at bounding box center [359, 146] width 574 height 42
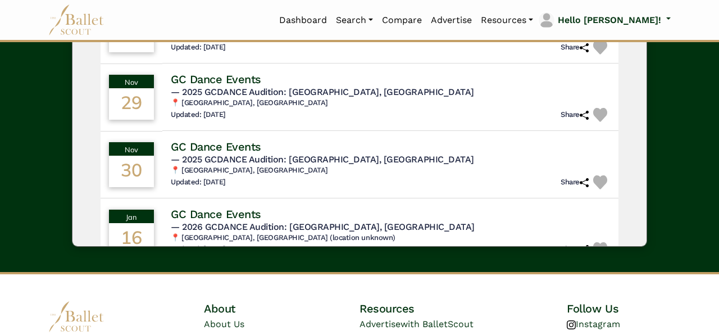
scroll to position [718, 0]
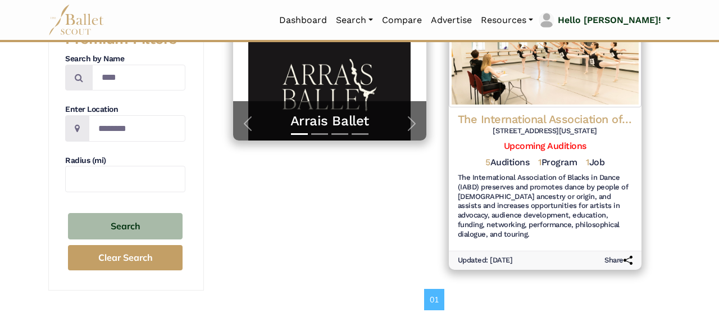
scroll to position [245, 0]
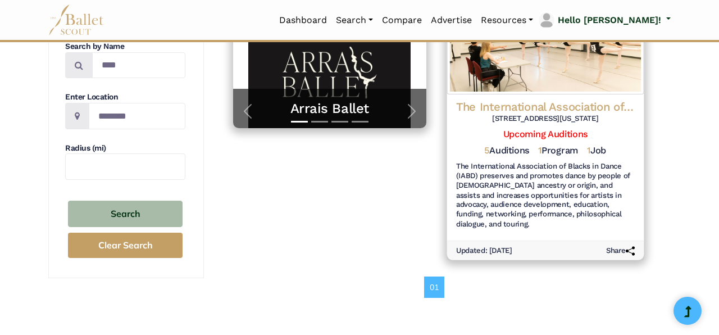
click at [573, 107] on h4 "The International Association of Blacks in Dance (IABD)" at bounding box center [544, 106] width 179 height 15
click at [563, 99] on h4 "The International Association of Blacks in Dance (IABD)" at bounding box center [544, 106] width 179 height 15
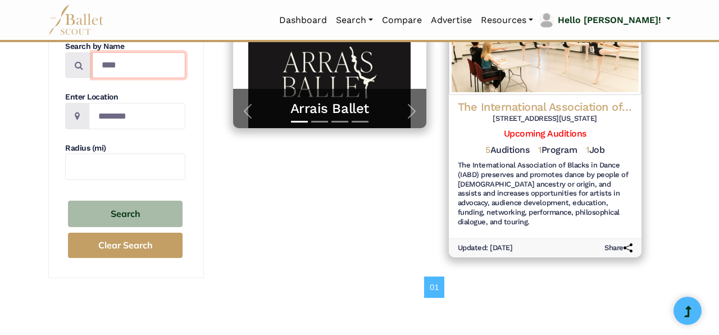
drag, startPoint x: 158, startPoint y: 69, endPoint x: 60, endPoint y: 59, distance: 98.2
click at [92, 59] on input "****" at bounding box center [138, 65] width 93 height 26
type input "*********"
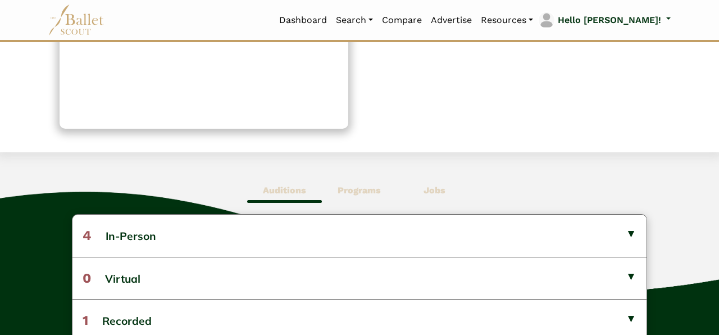
scroll to position [285, 0]
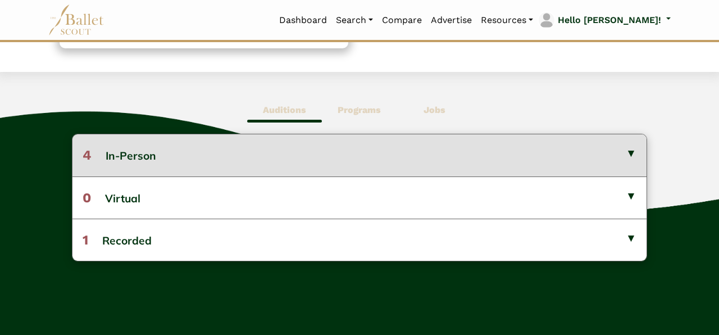
click at [576, 170] on button "4 In-Person" at bounding box center [359, 155] width 574 height 42
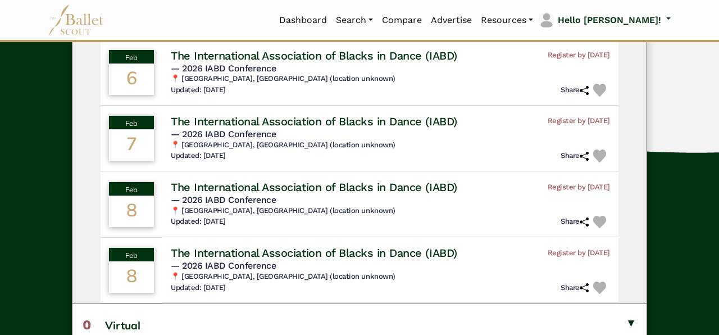
scroll to position [421, 0]
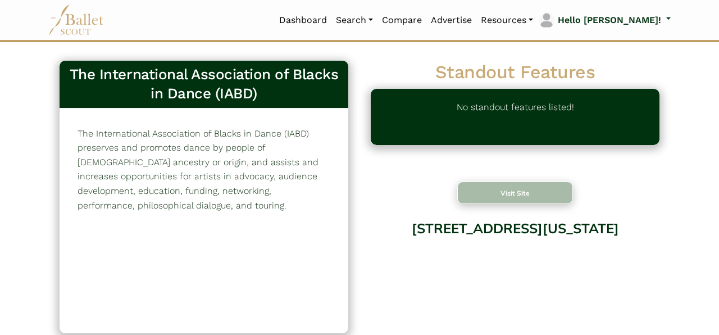
click at [520, 189] on button "Visit Site" at bounding box center [515, 192] width 116 height 22
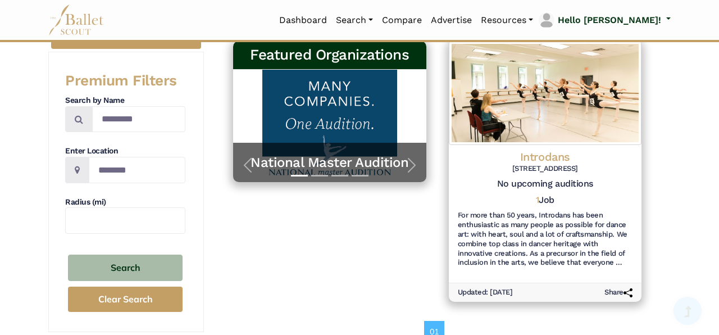
scroll to position [190, 0]
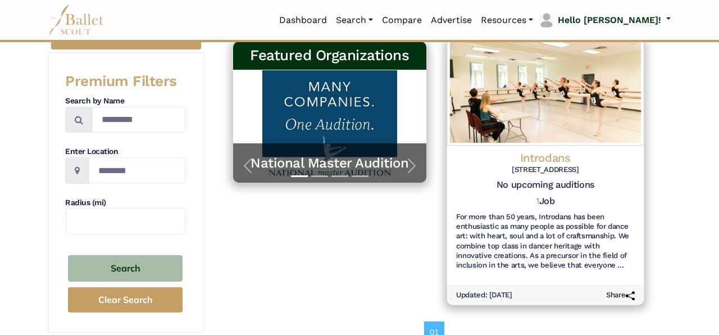
click at [568, 153] on h4 "Introdans" at bounding box center [544, 157] width 179 height 15
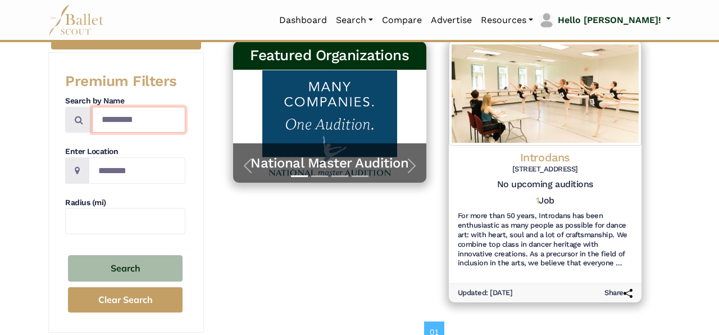
drag, startPoint x: 156, startPoint y: 113, endPoint x: 83, endPoint y: 116, distance: 73.1
click at [92, 116] on input "*********" at bounding box center [138, 120] width 93 height 26
type input "****"
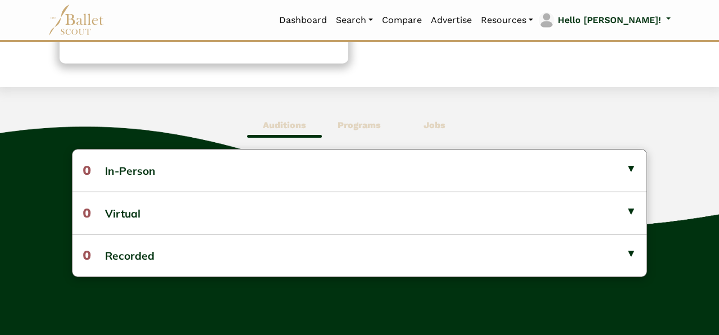
scroll to position [241, 0]
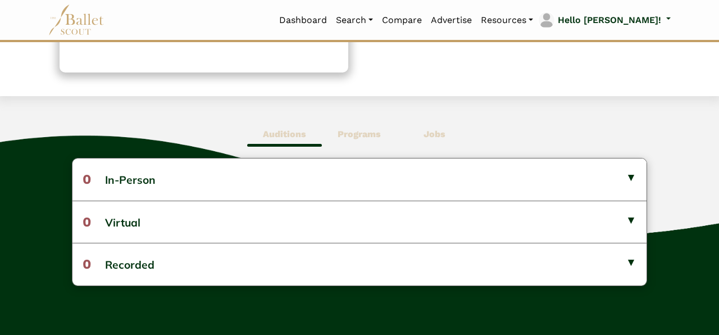
click at [453, 138] on span "Jobs" at bounding box center [434, 134] width 75 height 26
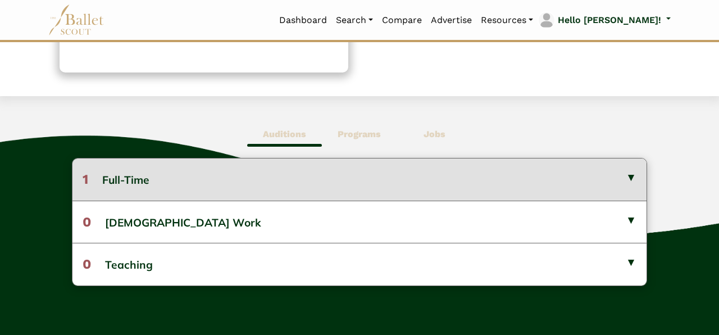
click at [465, 166] on button "1 Full-Time" at bounding box center [359, 179] width 574 height 42
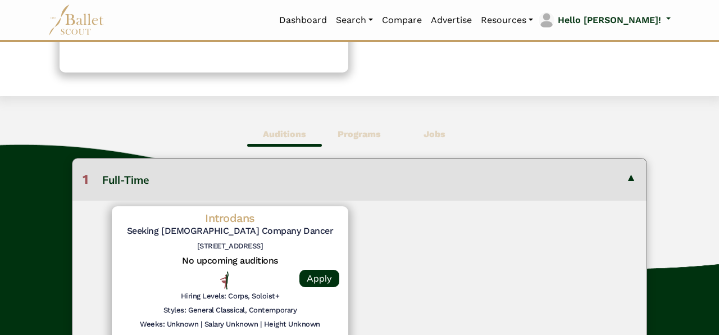
click at [513, 182] on button "1 Full-Time" at bounding box center [359, 179] width 574 height 42
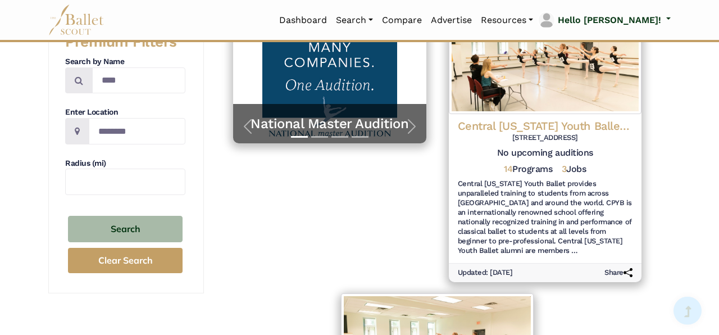
scroll to position [223, 0]
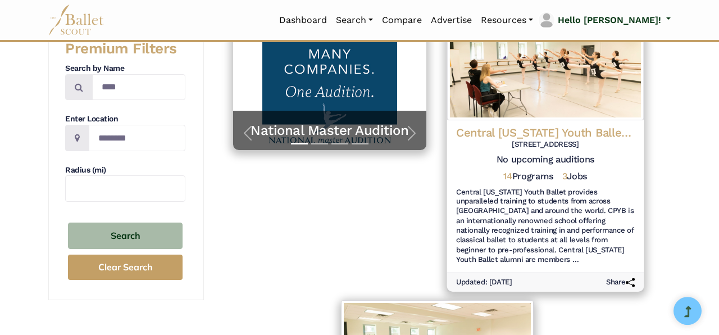
click at [578, 134] on h4 "Central [US_STATE] Youth Ballet (CPYB)" at bounding box center [544, 132] width 179 height 15
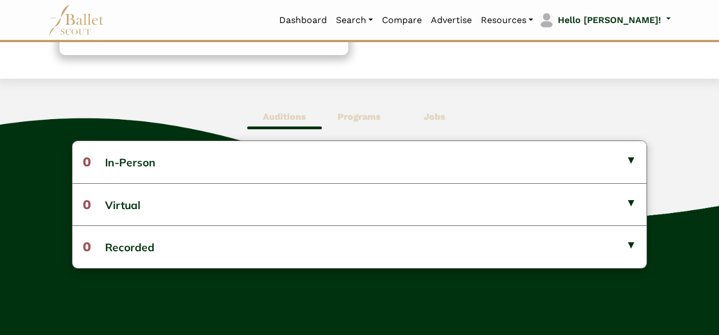
scroll to position [252, 0]
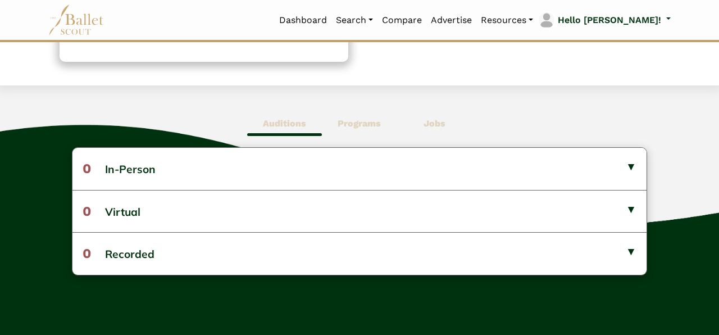
click at [357, 129] on b "Programs" at bounding box center [359, 123] width 43 height 11
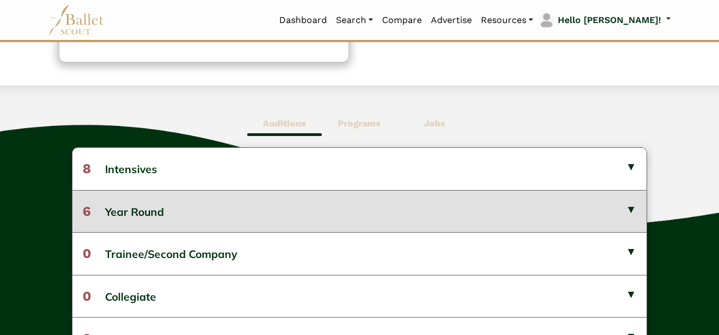
click at [307, 232] on button "6 Year Round" at bounding box center [359, 211] width 574 height 42
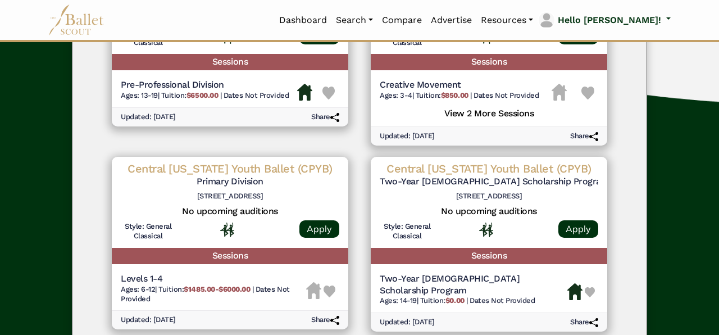
scroll to position [532, 0]
